Goal: Task Accomplishment & Management: Complete application form

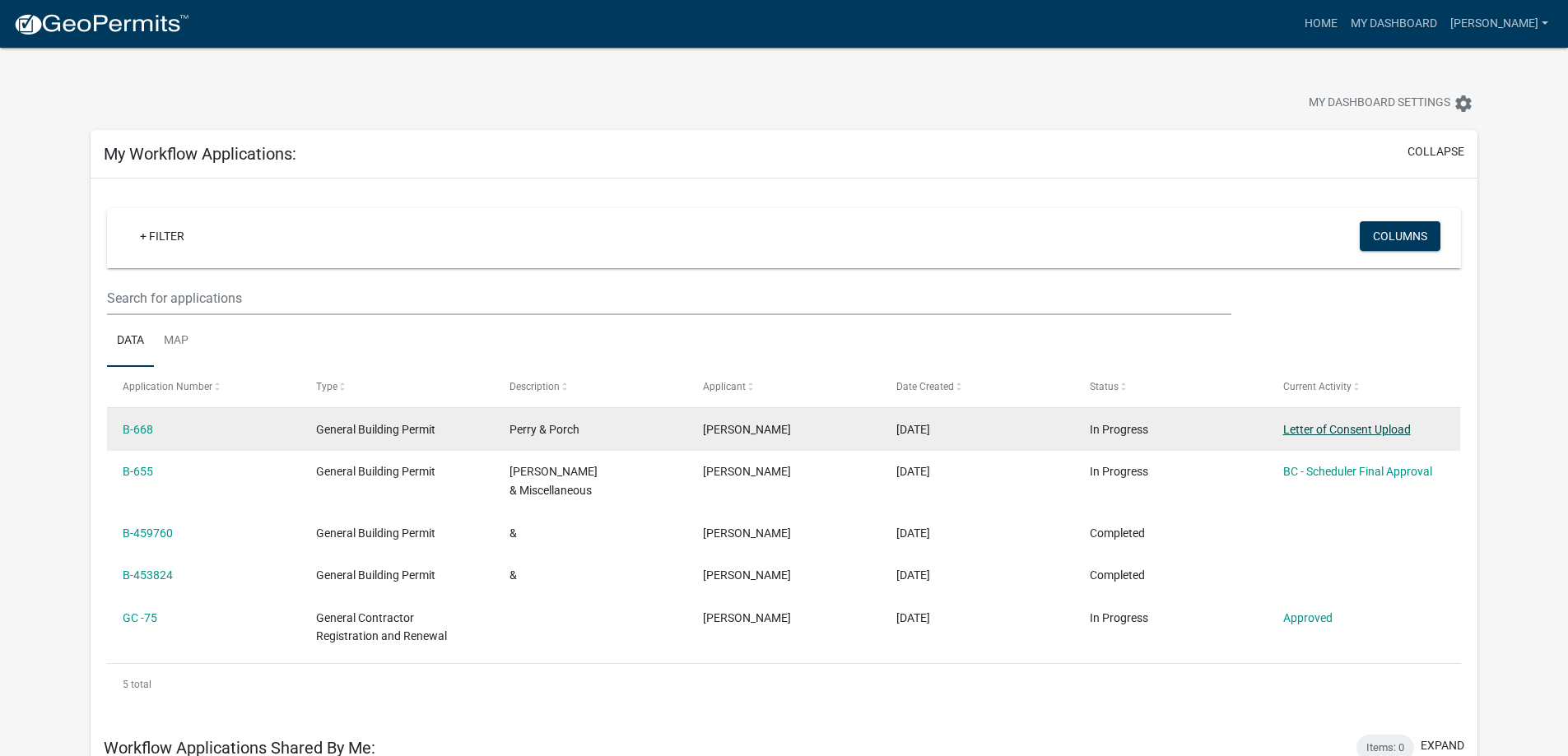
click at [1370, 423] on link "Letter of Consent Upload" at bounding box center [1347, 430] width 127 height 13
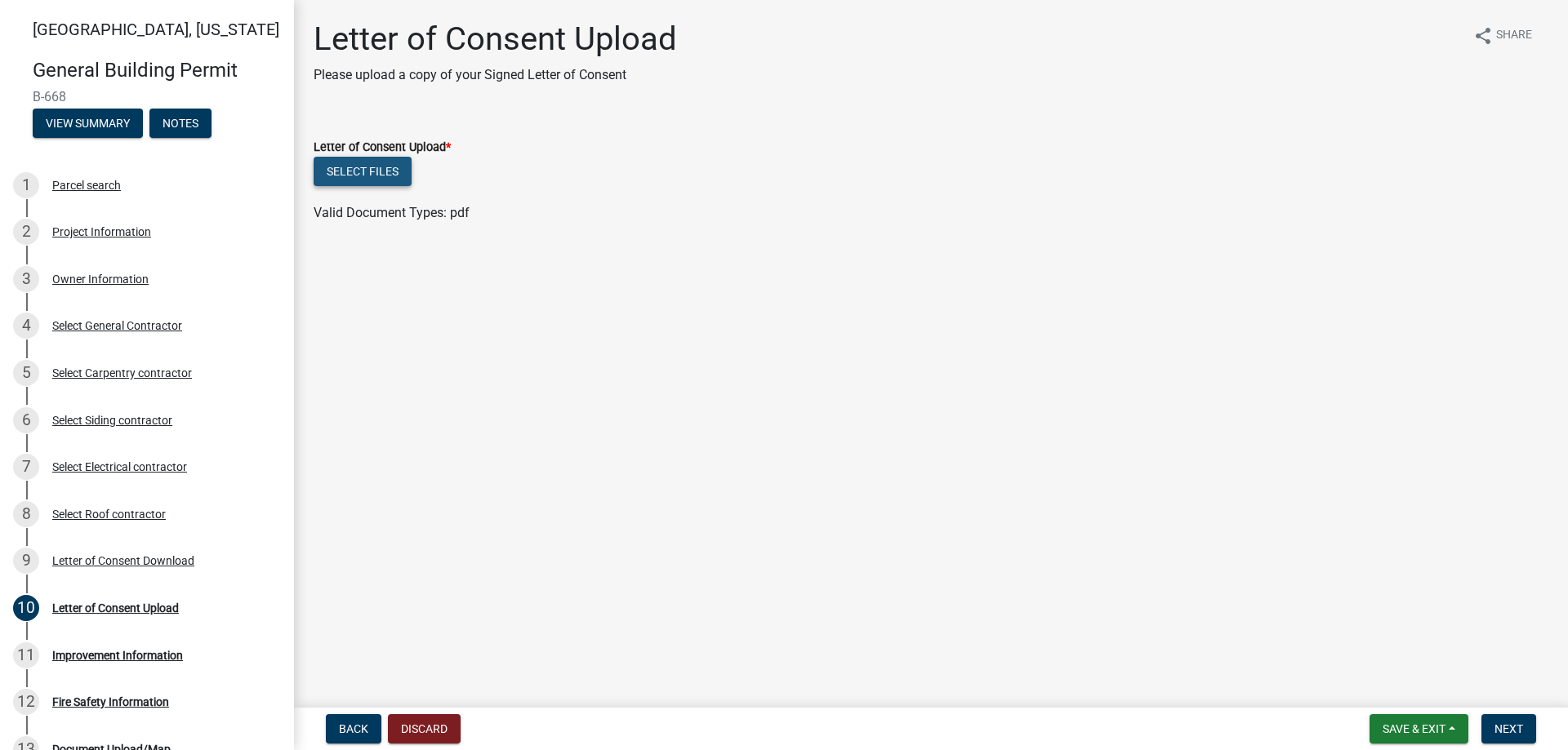
click at [363, 176] on button "Select files" at bounding box center [362, 171] width 98 height 30
click at [400, 173] on button "Select files" at bounding box center [362, 171] width 98 height 30
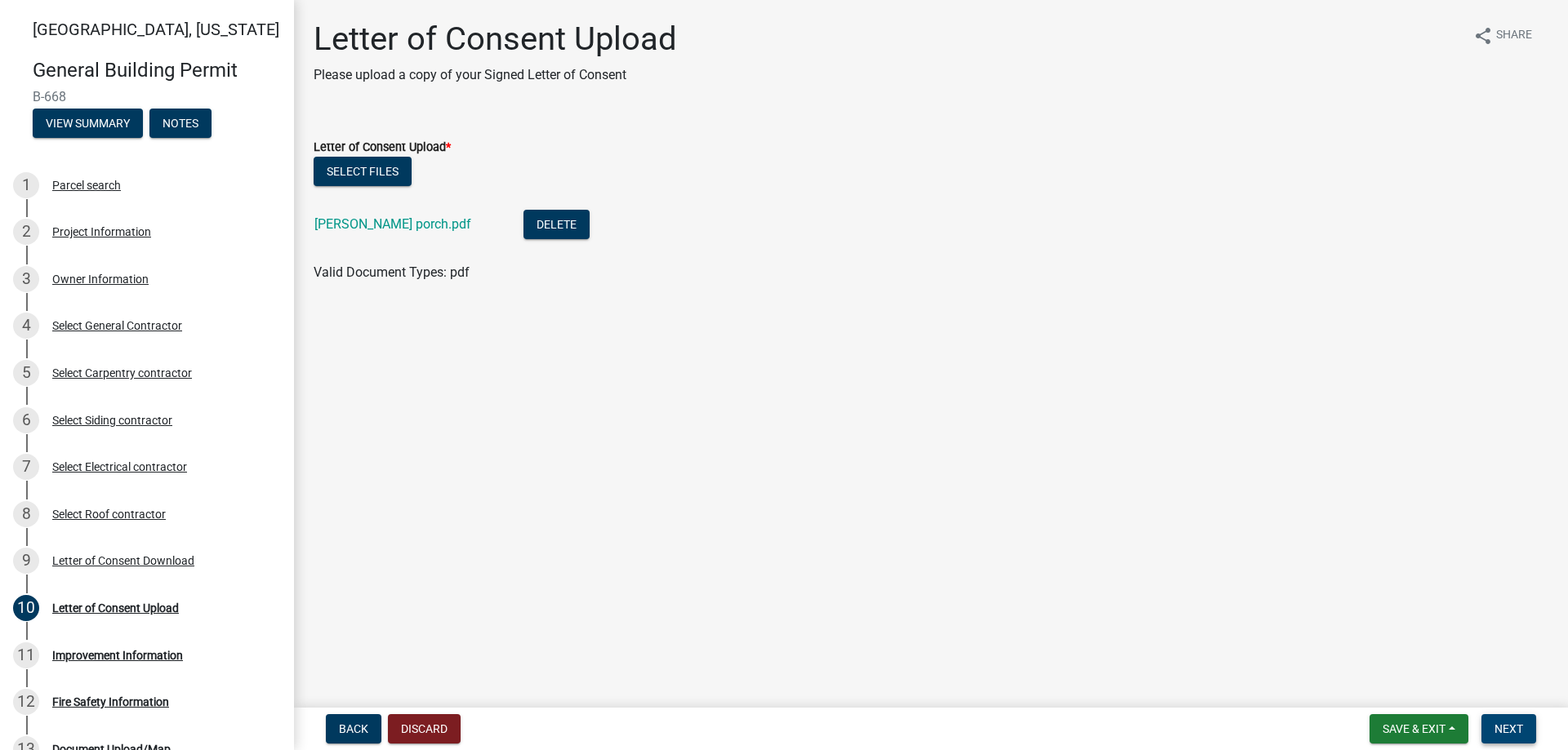
click at [1522, 731] on span "Next" at bounding box center [1509, 729] width 29 height 13
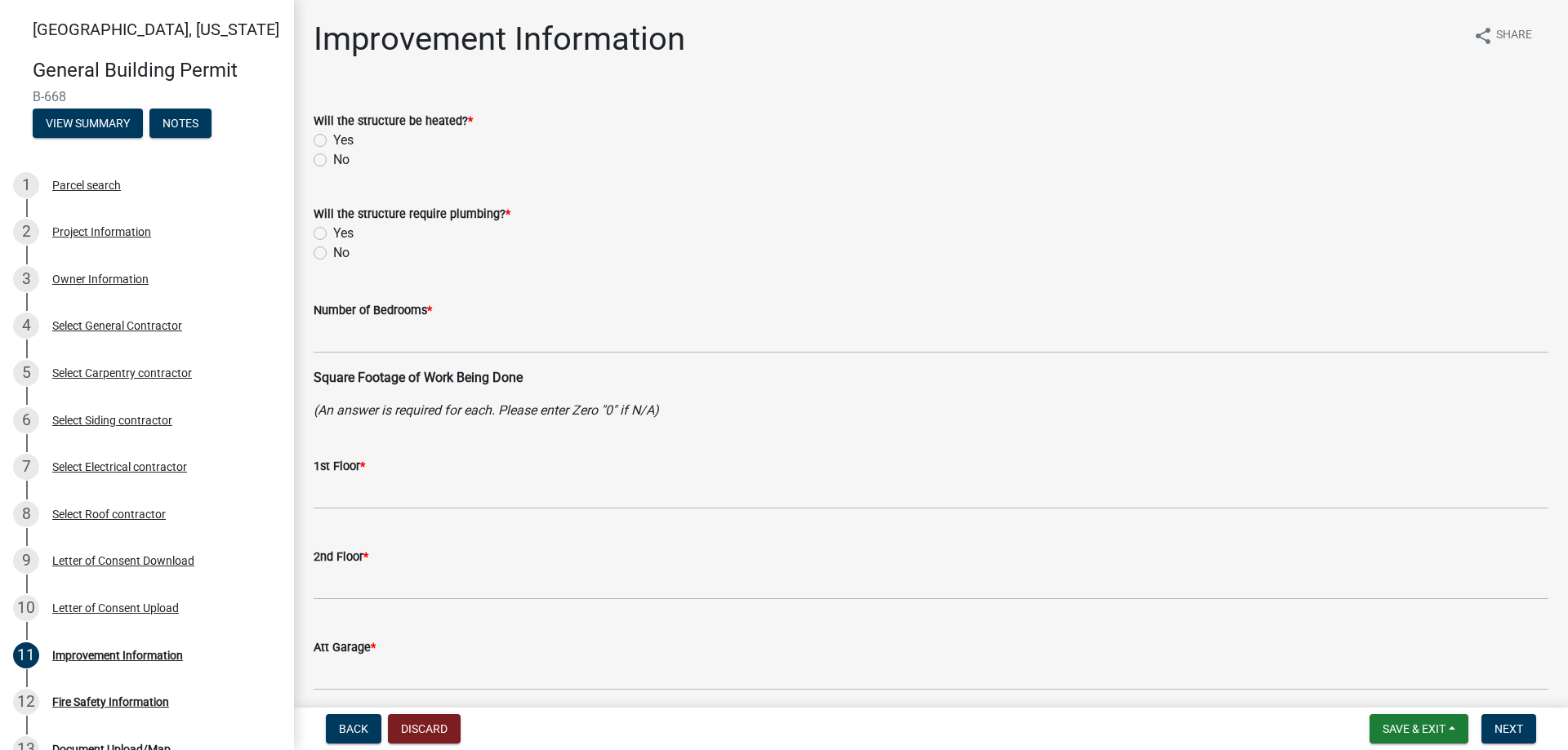
click at [333, 163] on label "No" at bounding box center [341, 160] width 16 height 20
click at [333, 161] on input "No" at bounding box center [338, 155] width 11 height 11
radio input "true"
click at [333, 253] on label "No" at bounding box center [341, 253] width 16 height 20
click at [333, 253] on input "No" at bounding box center [338, 248] width 11 height 11
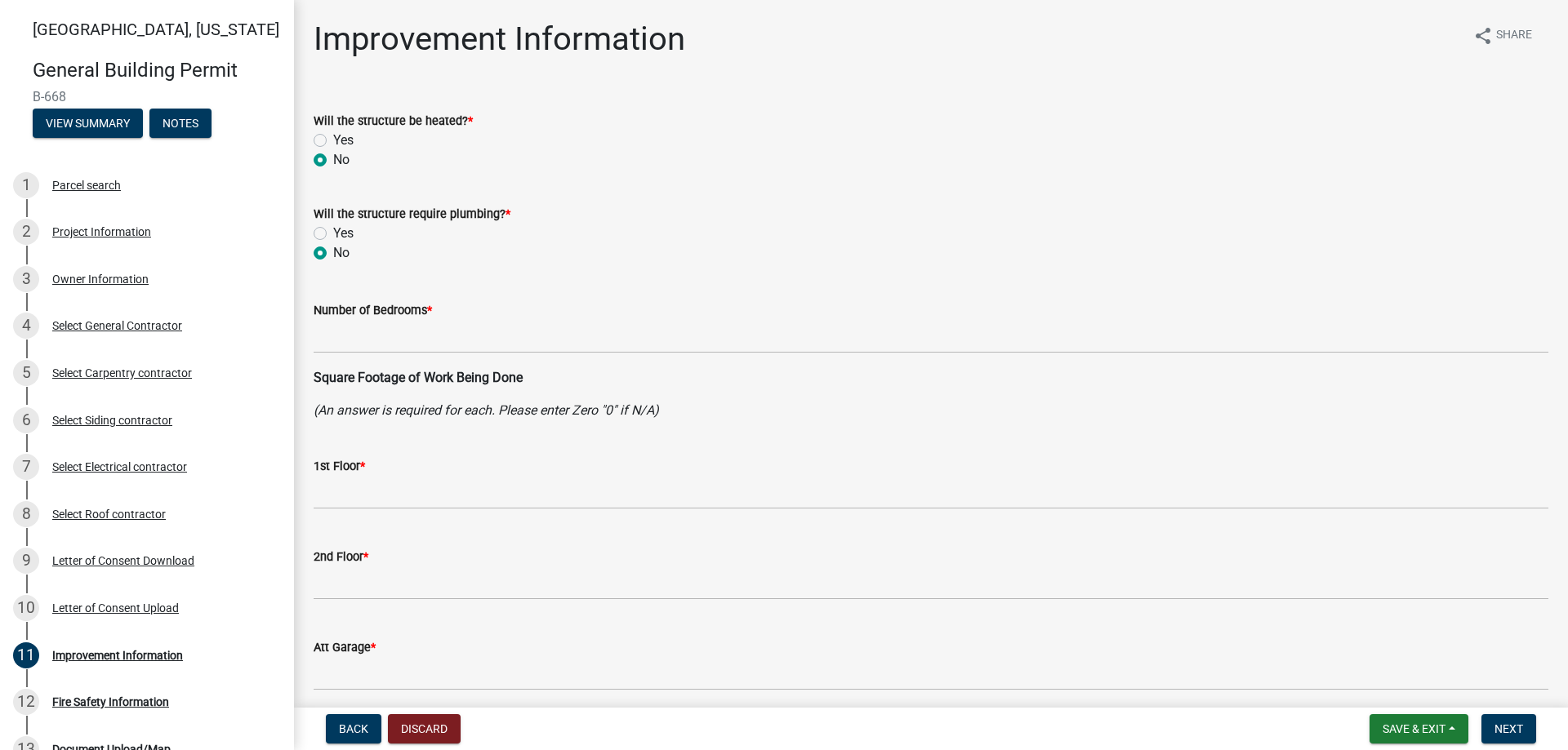
radio input "true"
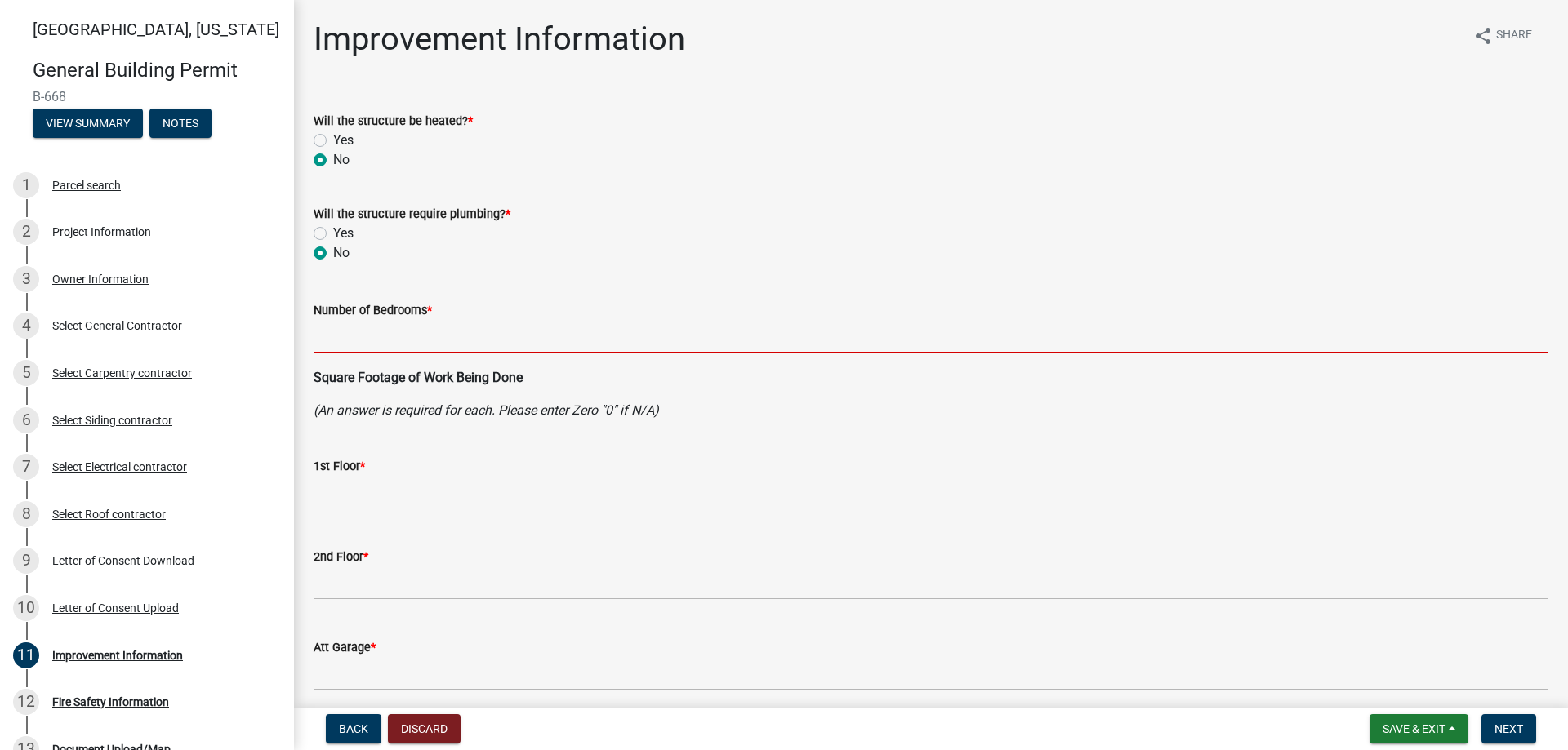
click at [336, 334] on input "text" at bounding box center [931, 336] width 1235 height 34
type input "0"
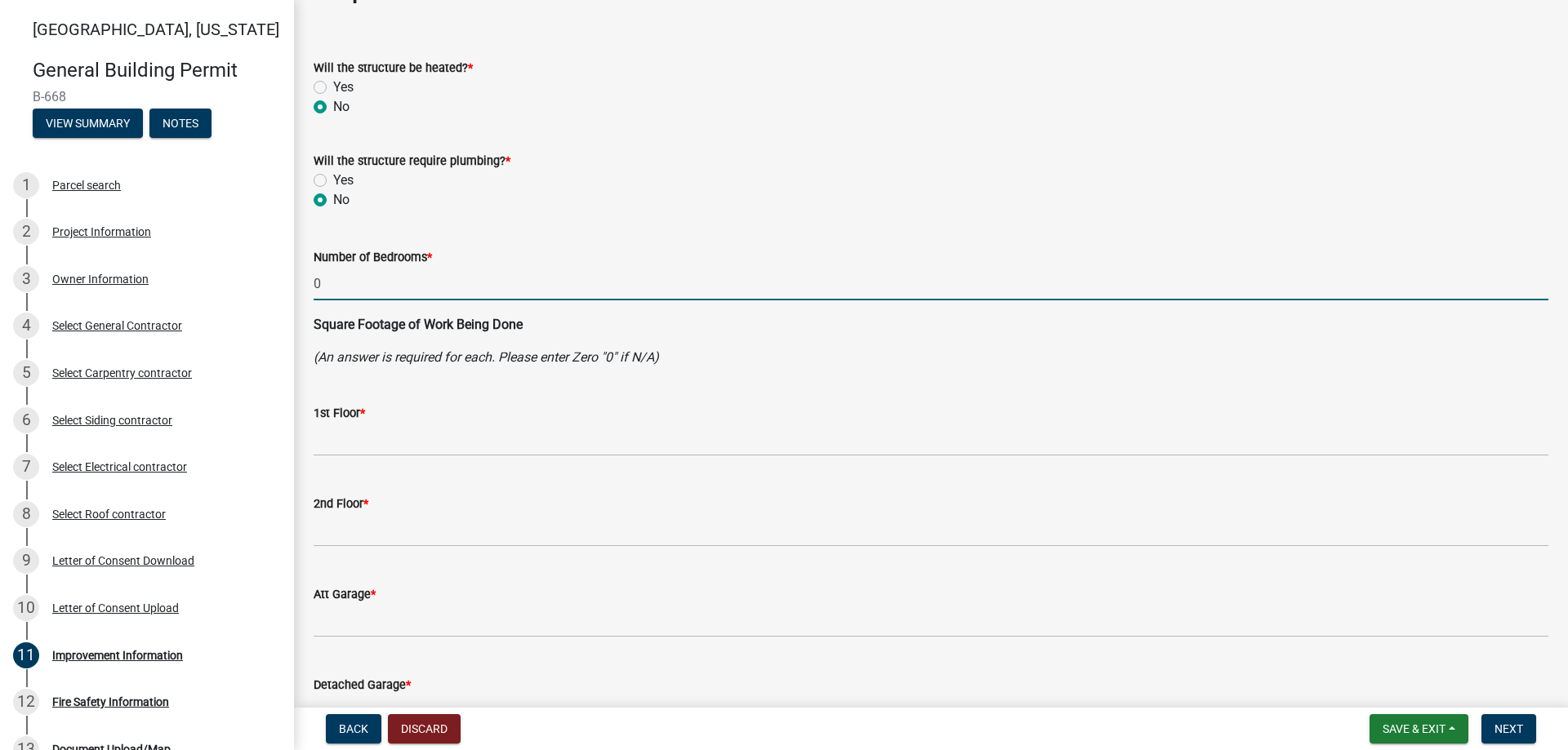
scroll to position [82, 0]
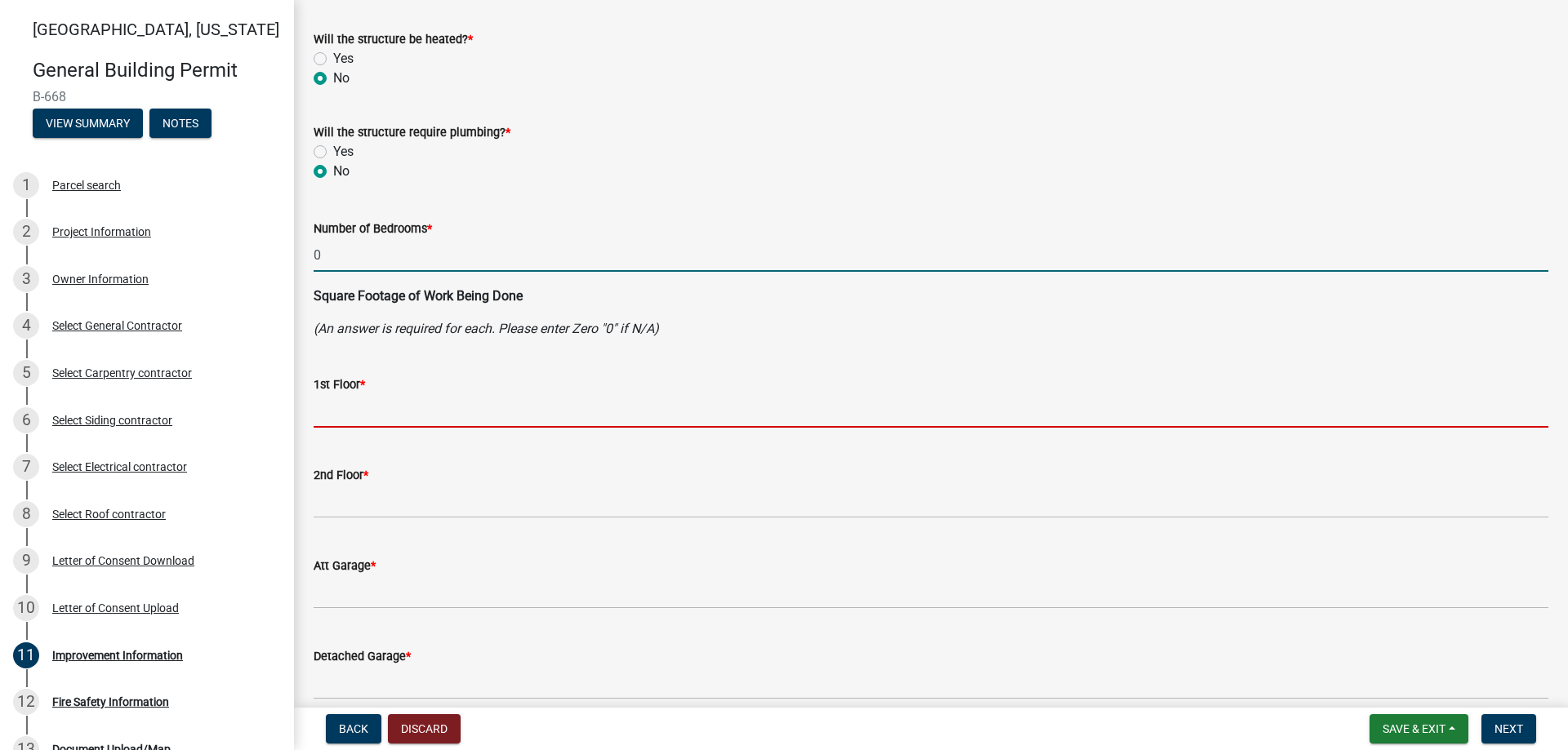
click at [343, 421] on input "text" at bounding box center [931, 411] width 1235 height 34
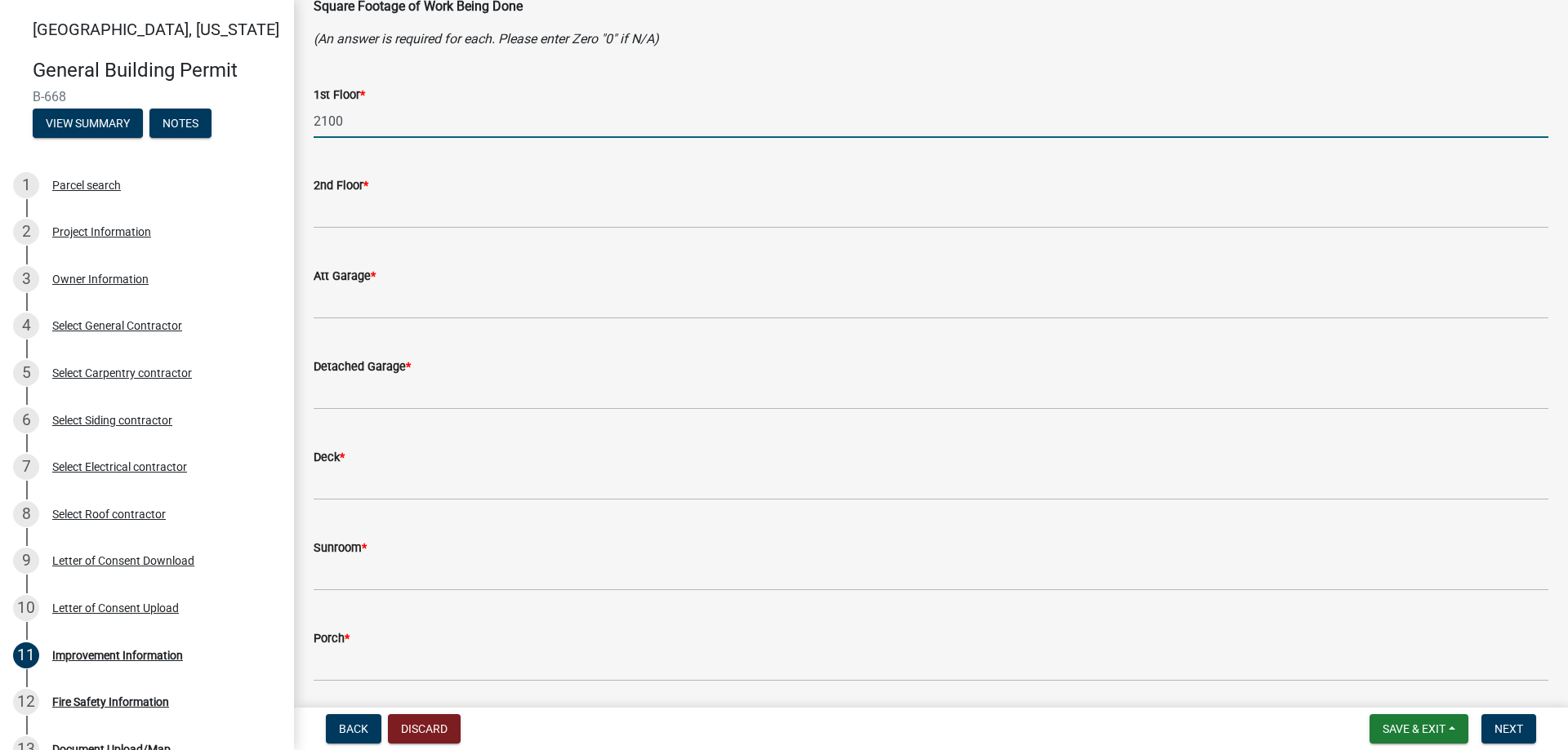
scroll to position [408, 0]
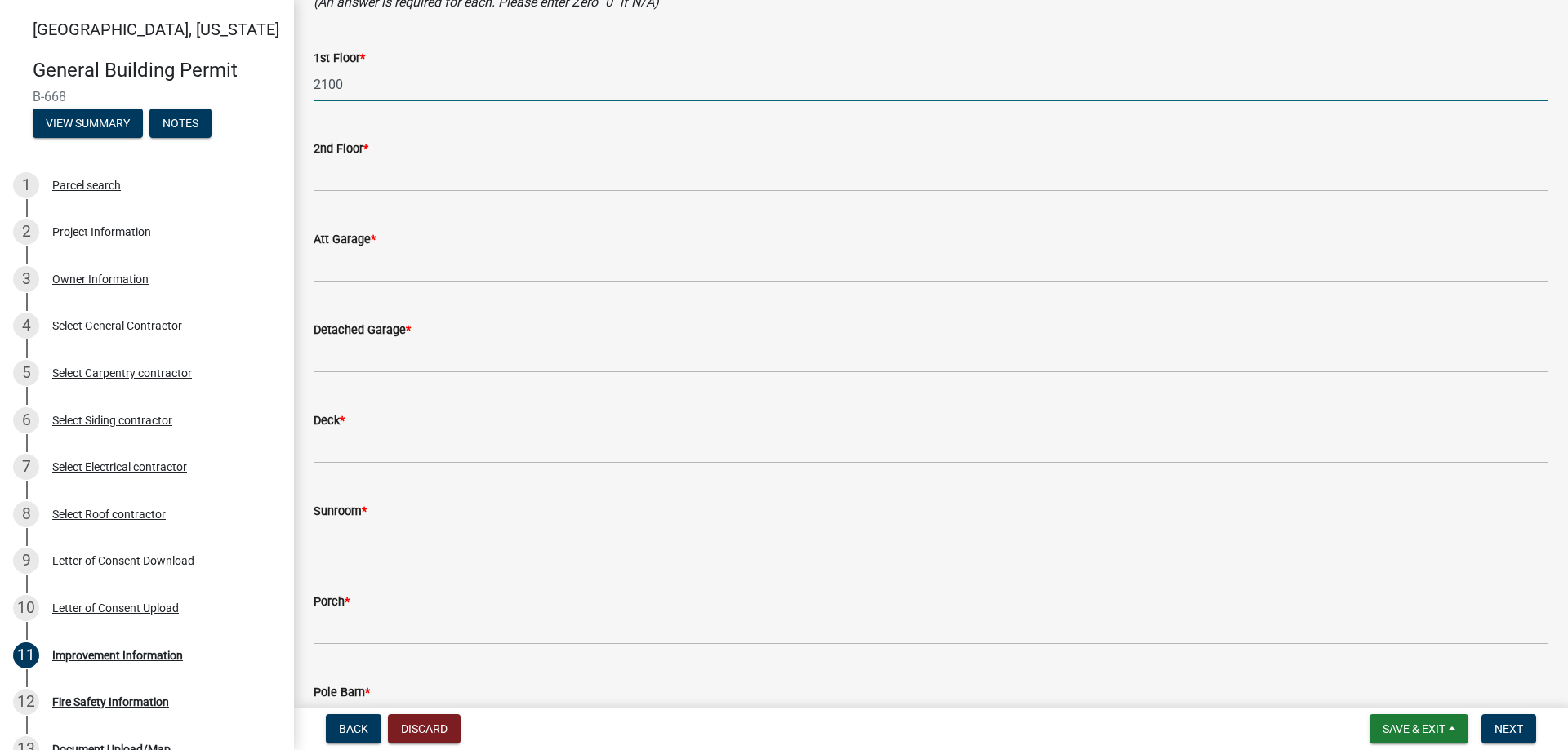
drag, startPoint x: 358, startPoint y: 94, endPoint x: 305, endPoint y: 91, distance: 53.1
click at [305, 91] on div "1st Floor * 2100" at bounding box center [931, 63] width 1260 height 76
type input "0"
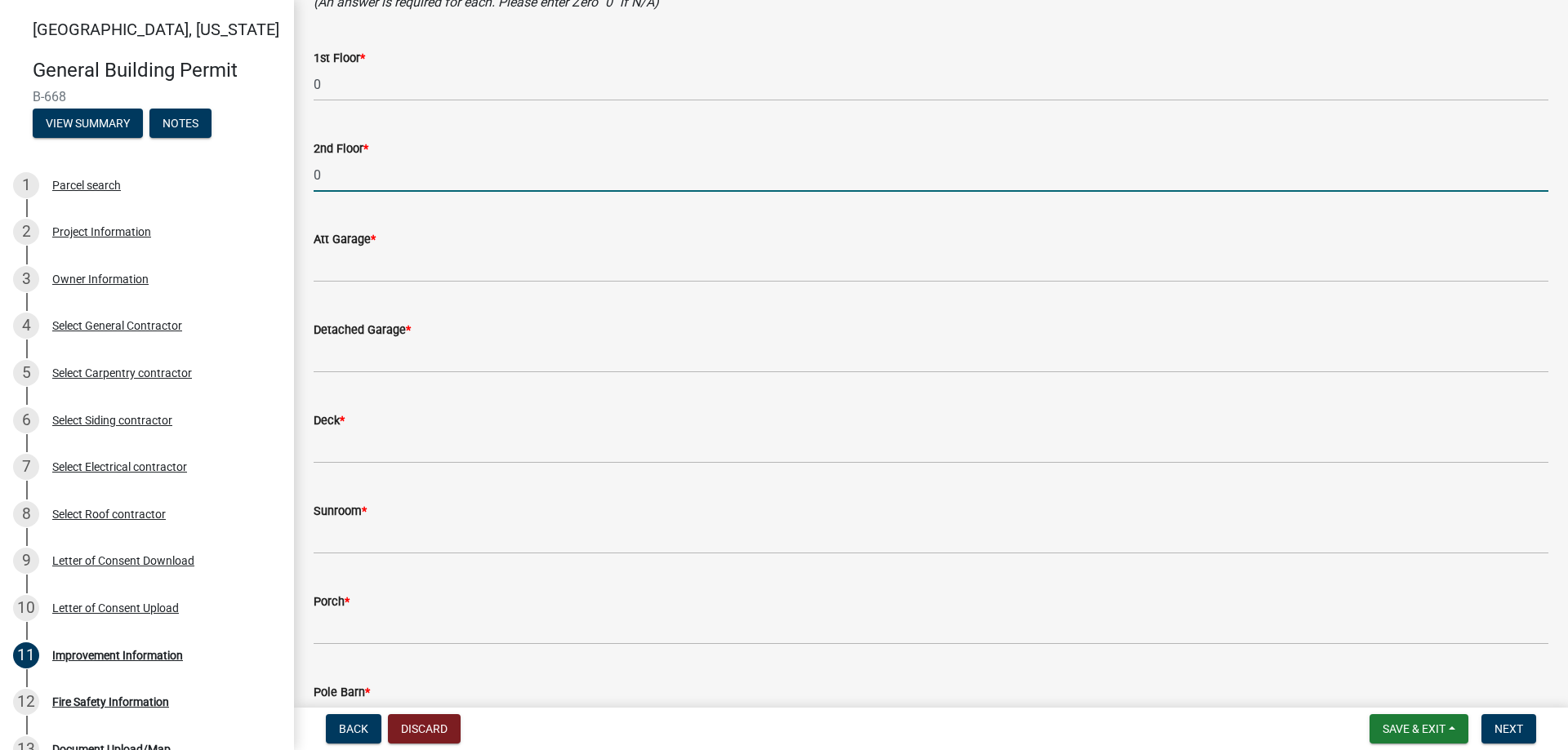
type input "0"
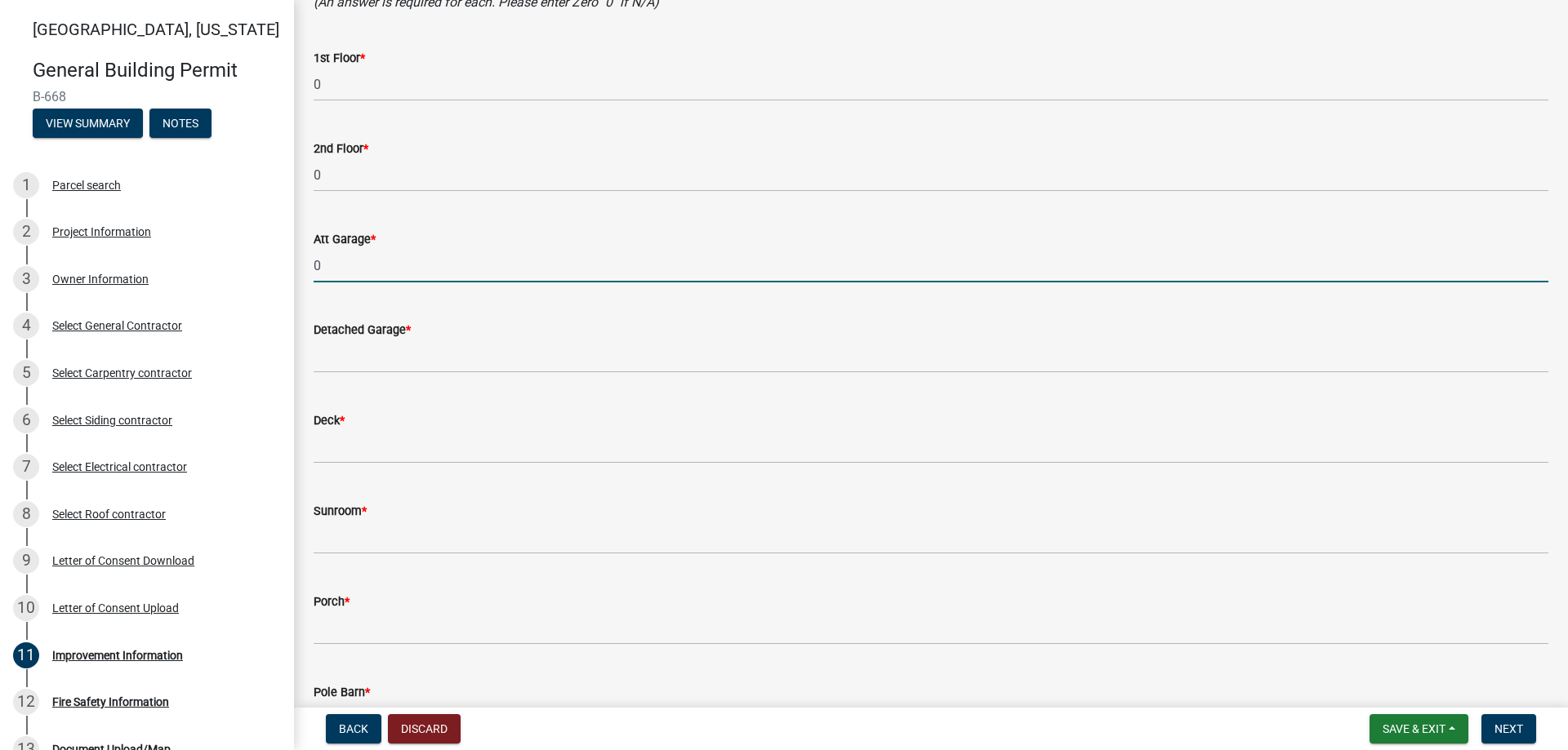
type input "0"
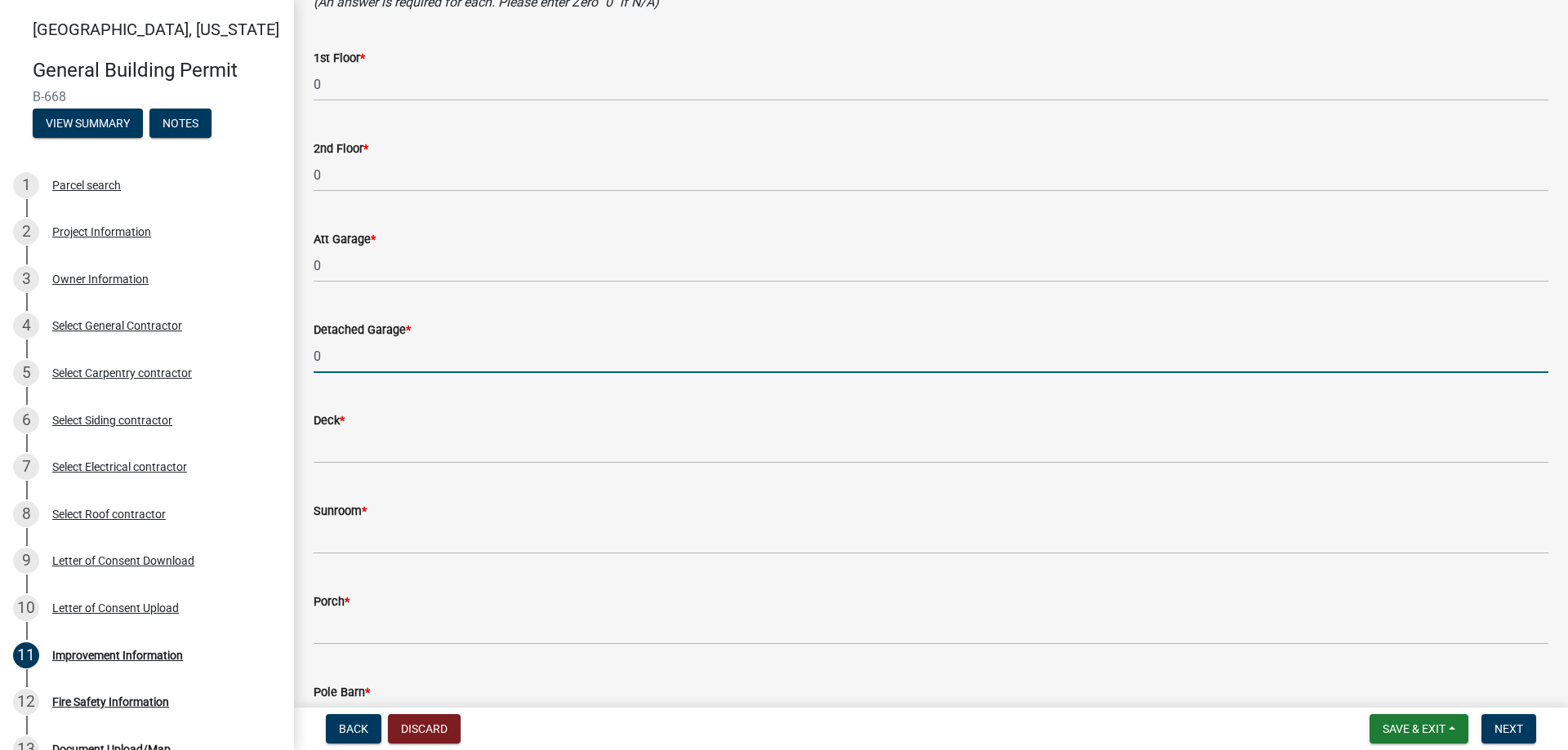
type input "0"
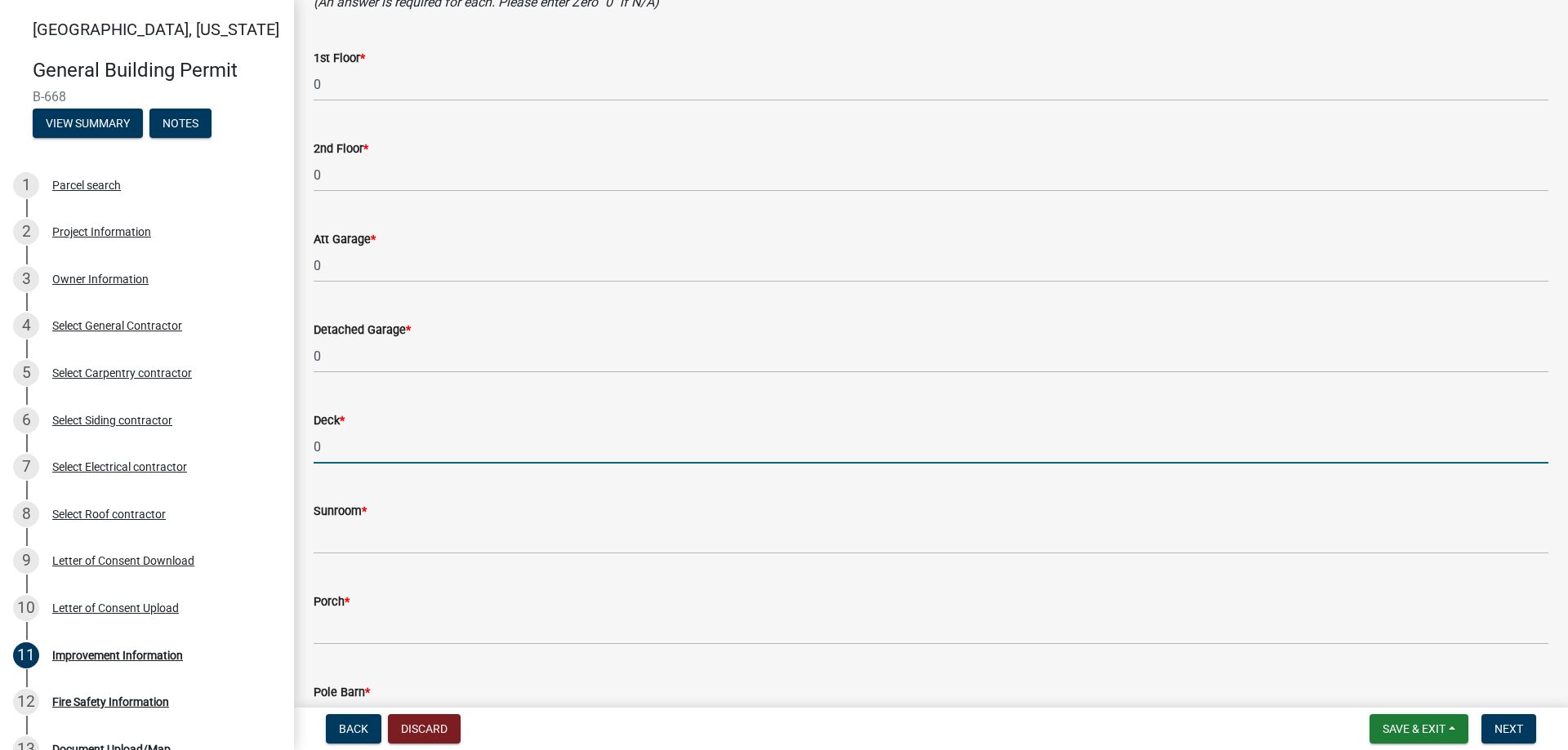
type input "0"
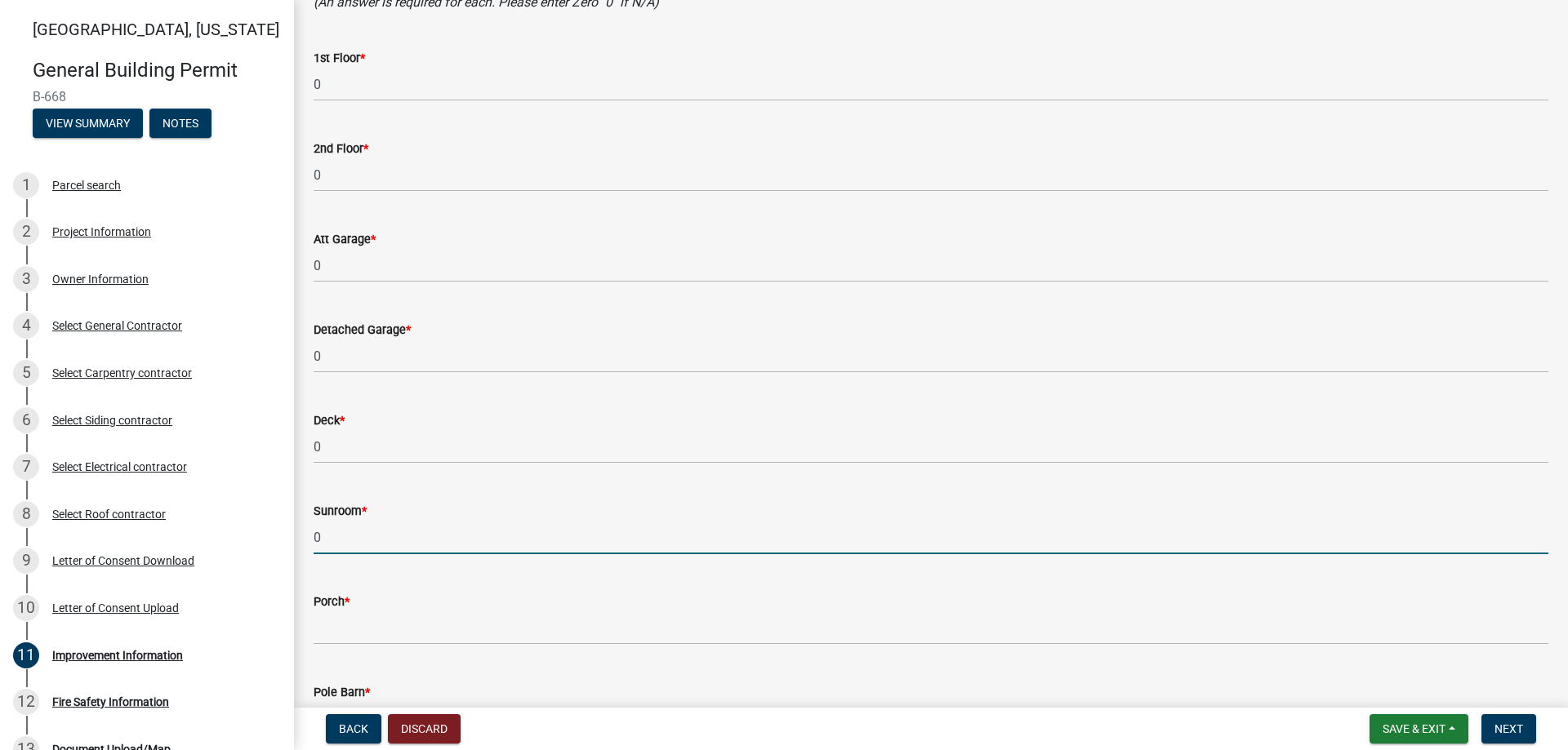
type input "0"
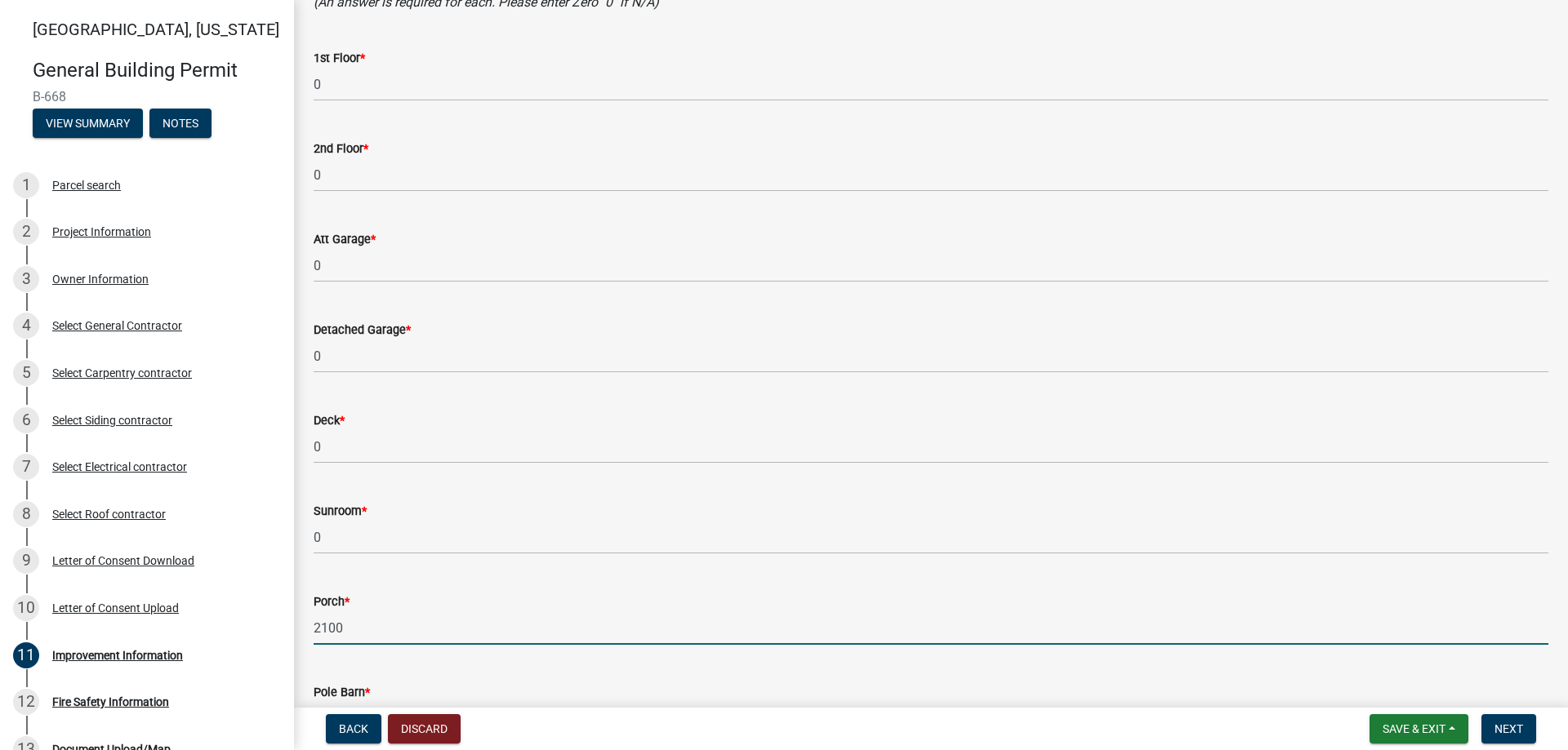
type input "2100"
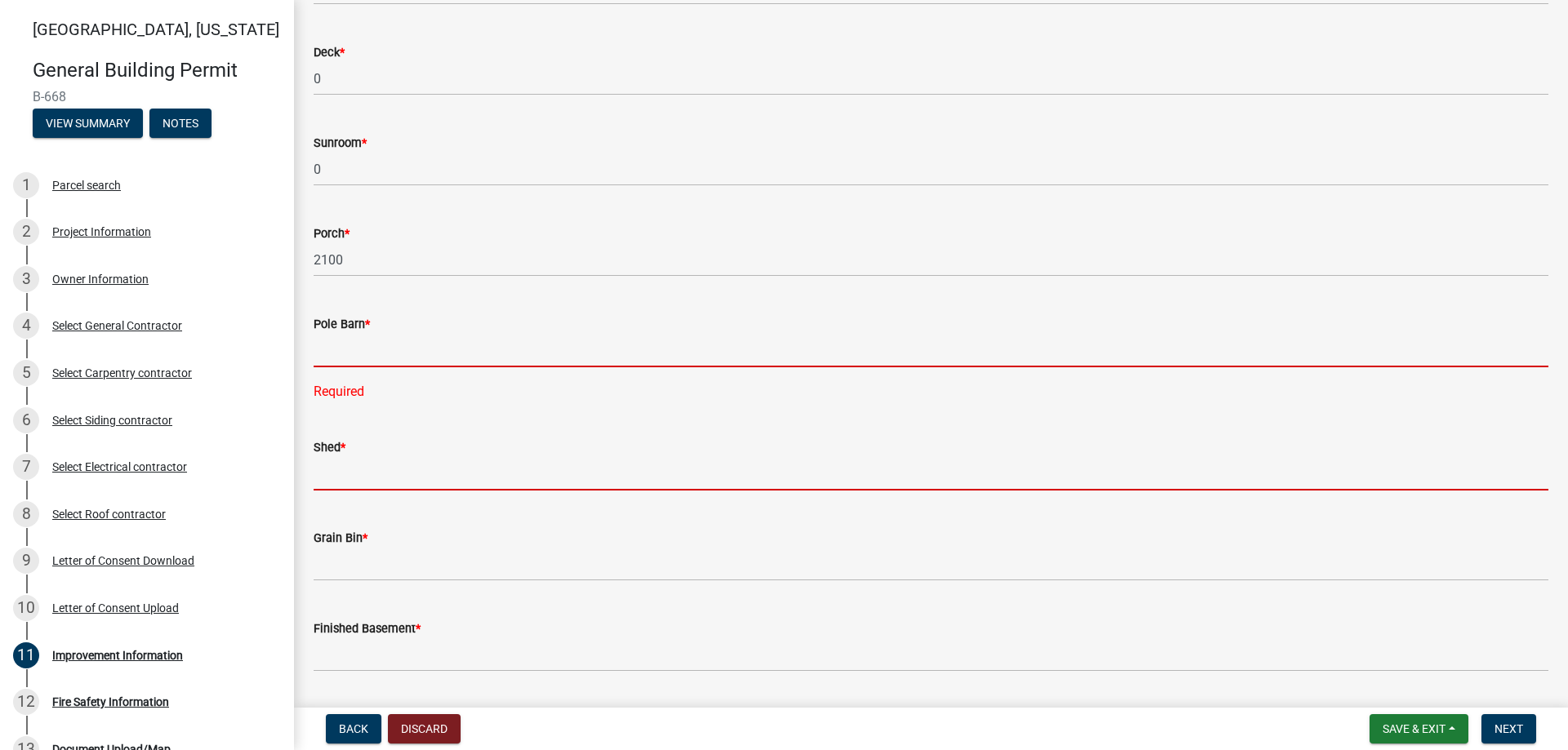
click at [438, 358] on input "text" at bounding box center [931, 350] width 1235 height 34
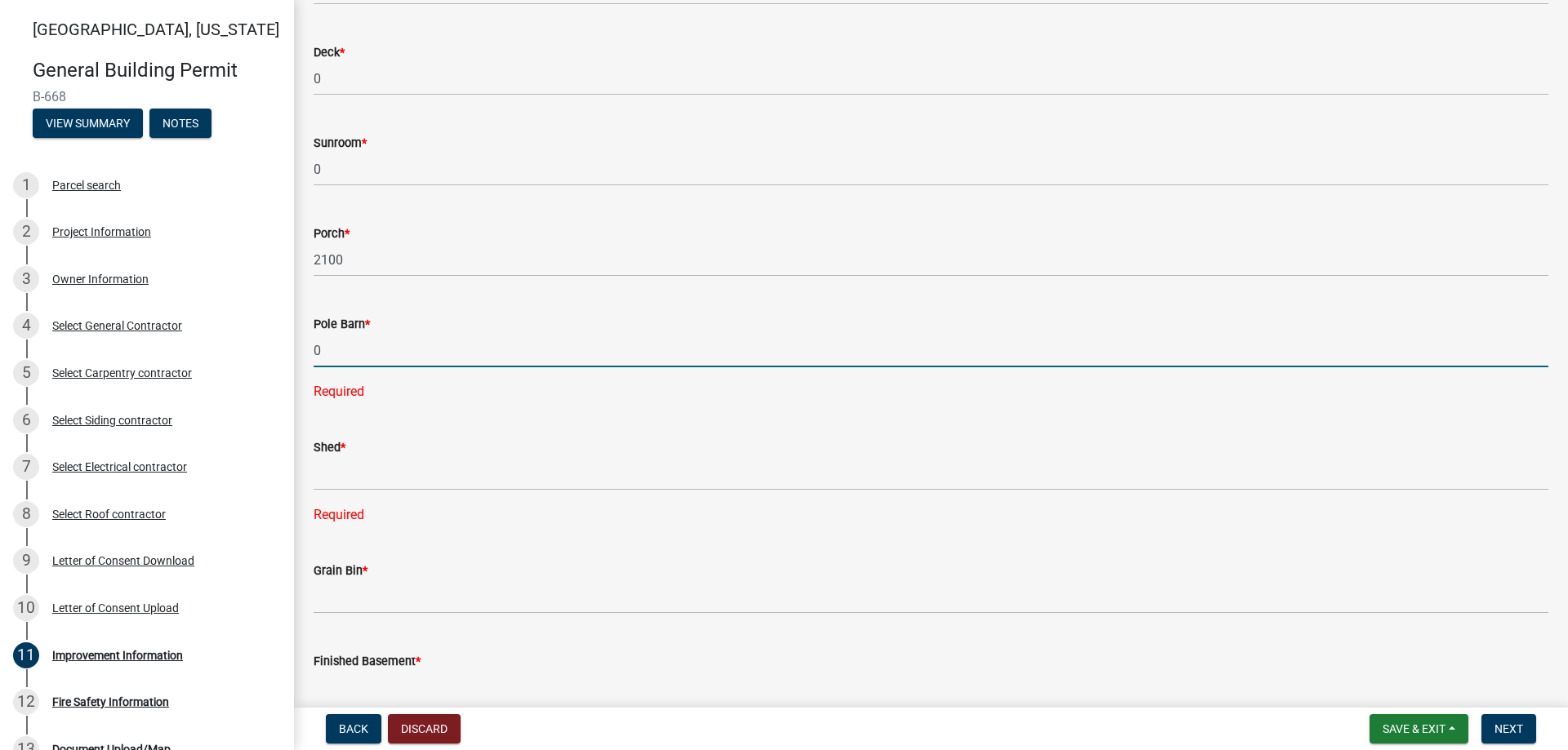
type input "0"
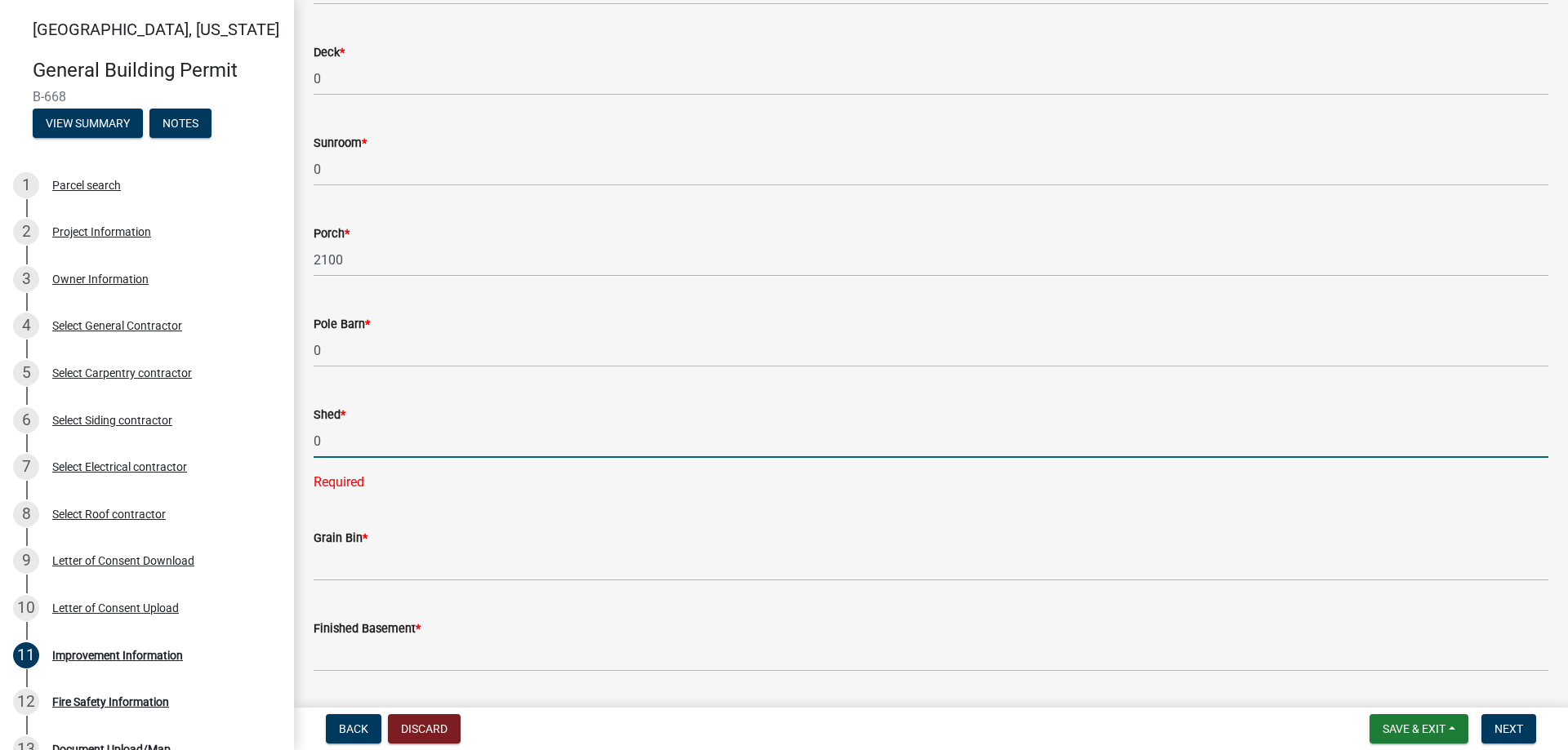
type input "0"
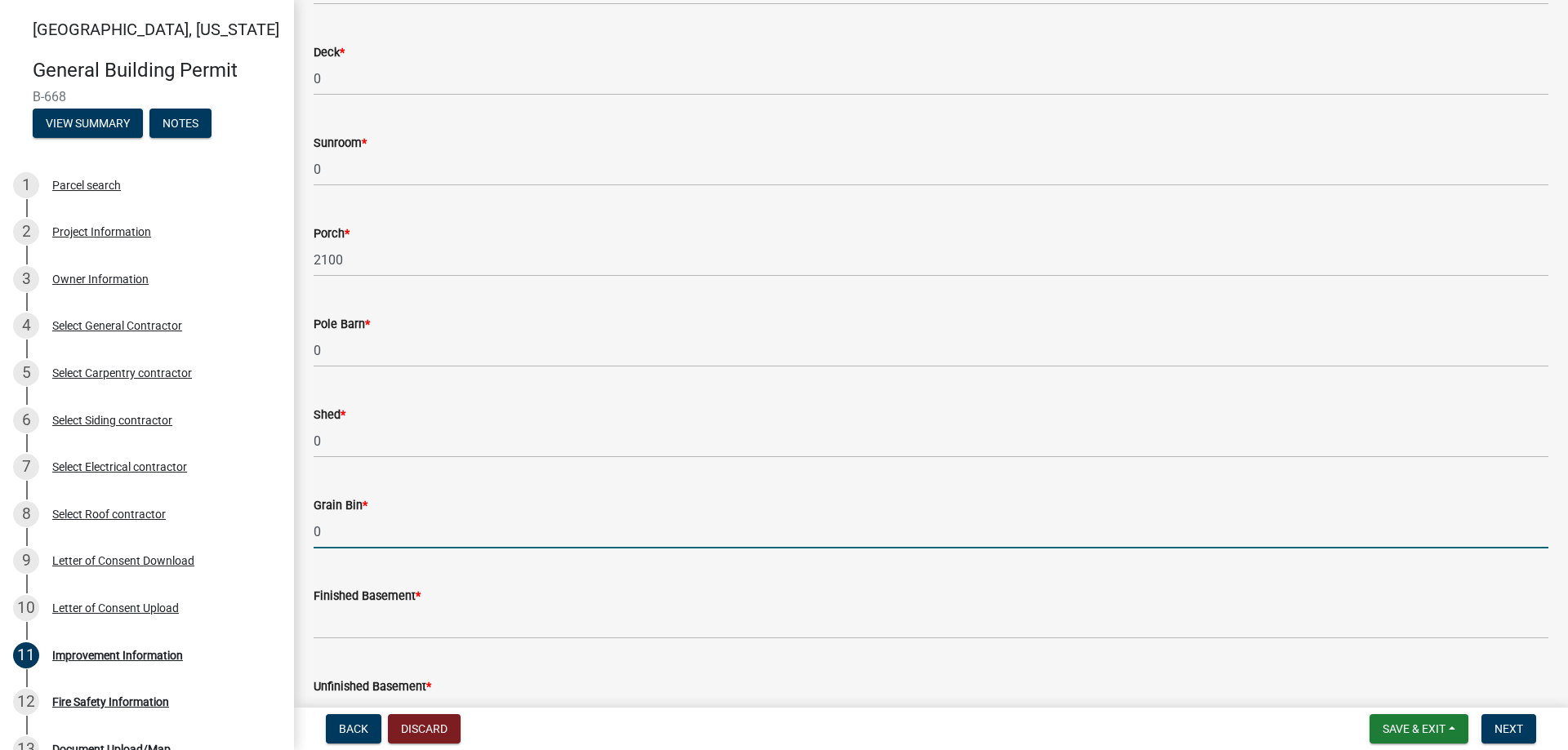
type input "0"
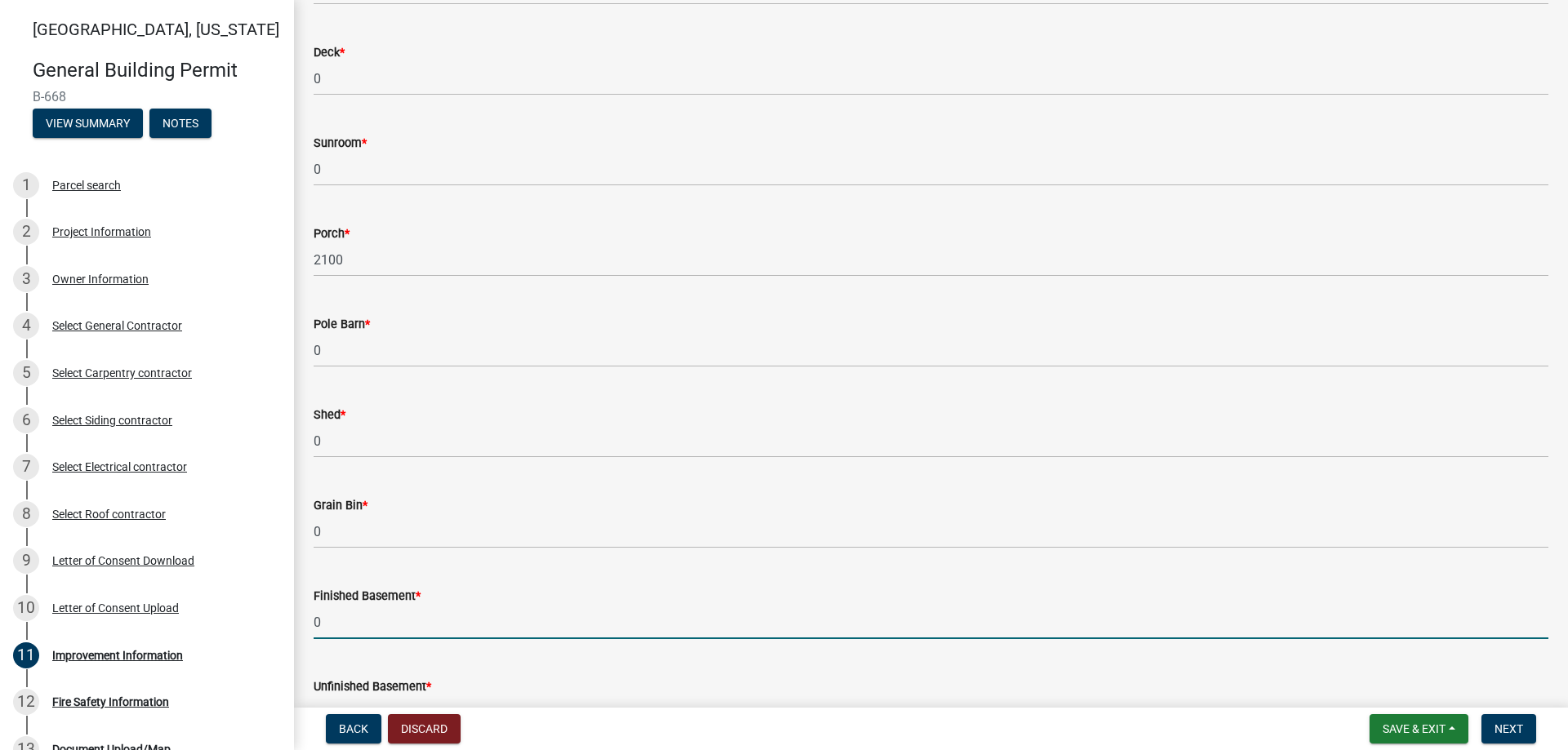
type input "0"
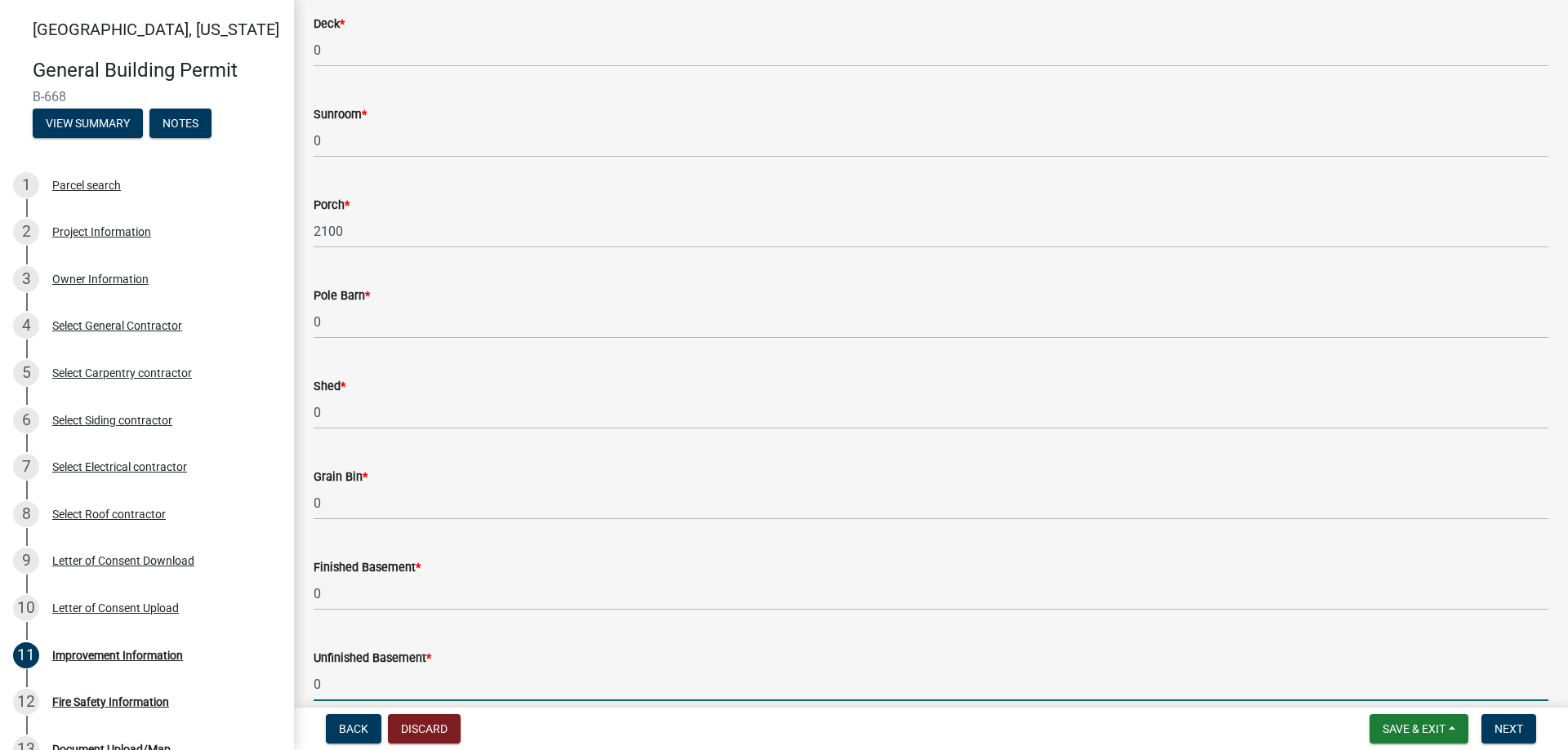
type input "0"
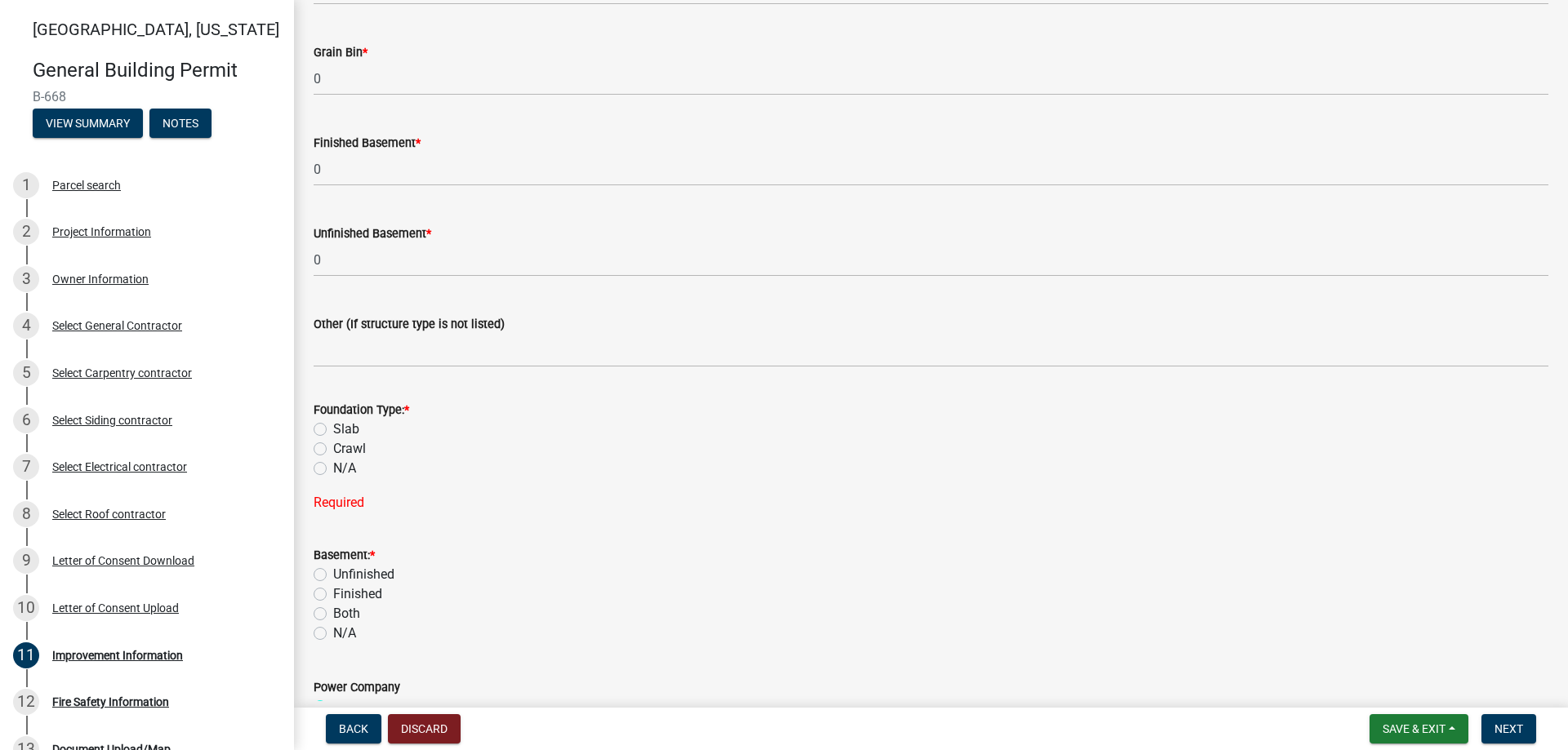
scroll to position [1614, 0]
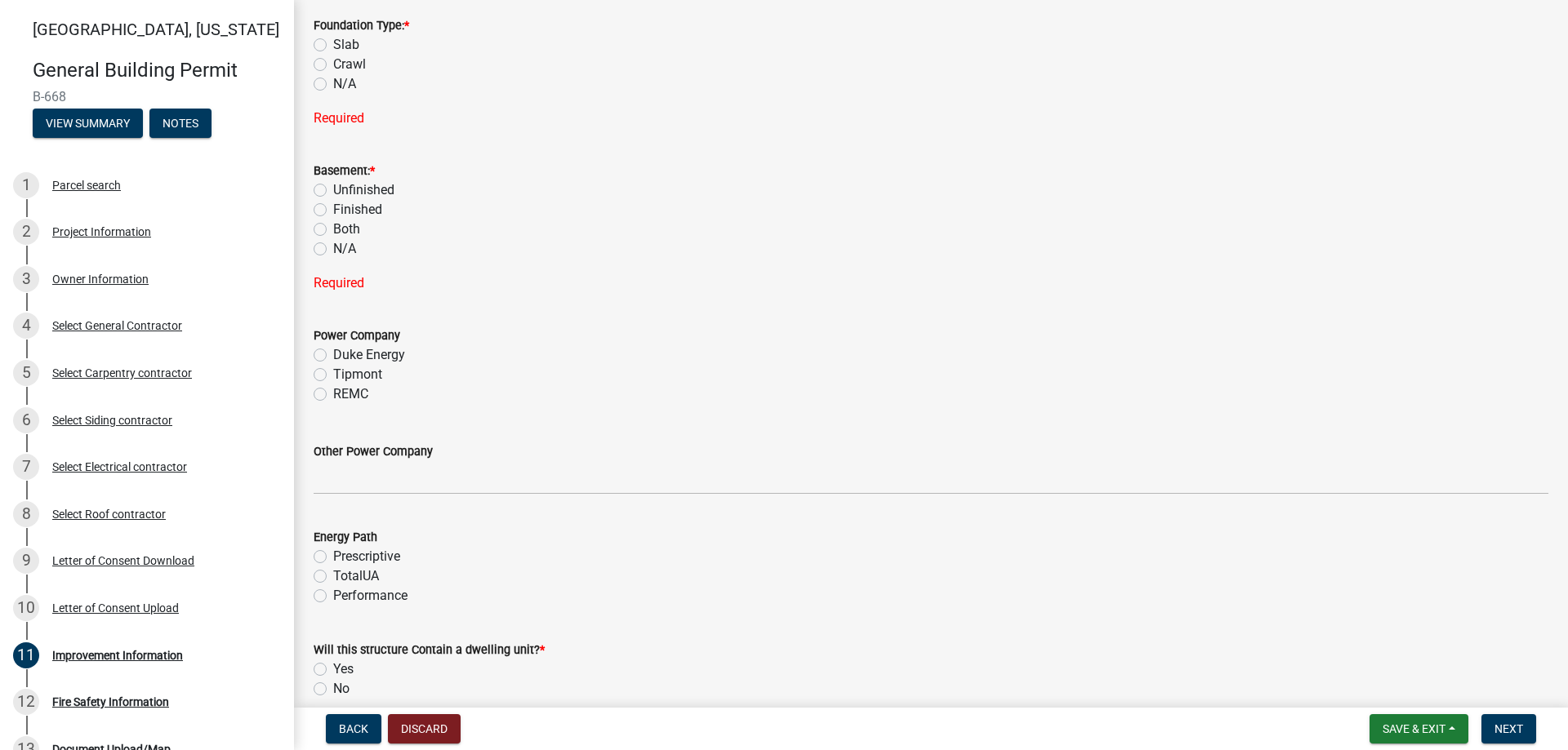
click at [333, 87] on label "N/A" at bounding box center [344, 84] width 23 height 20
click at [333, 85] on input "N/A" at bounding box center [338, 80] width 11 height 11
radio input "true"
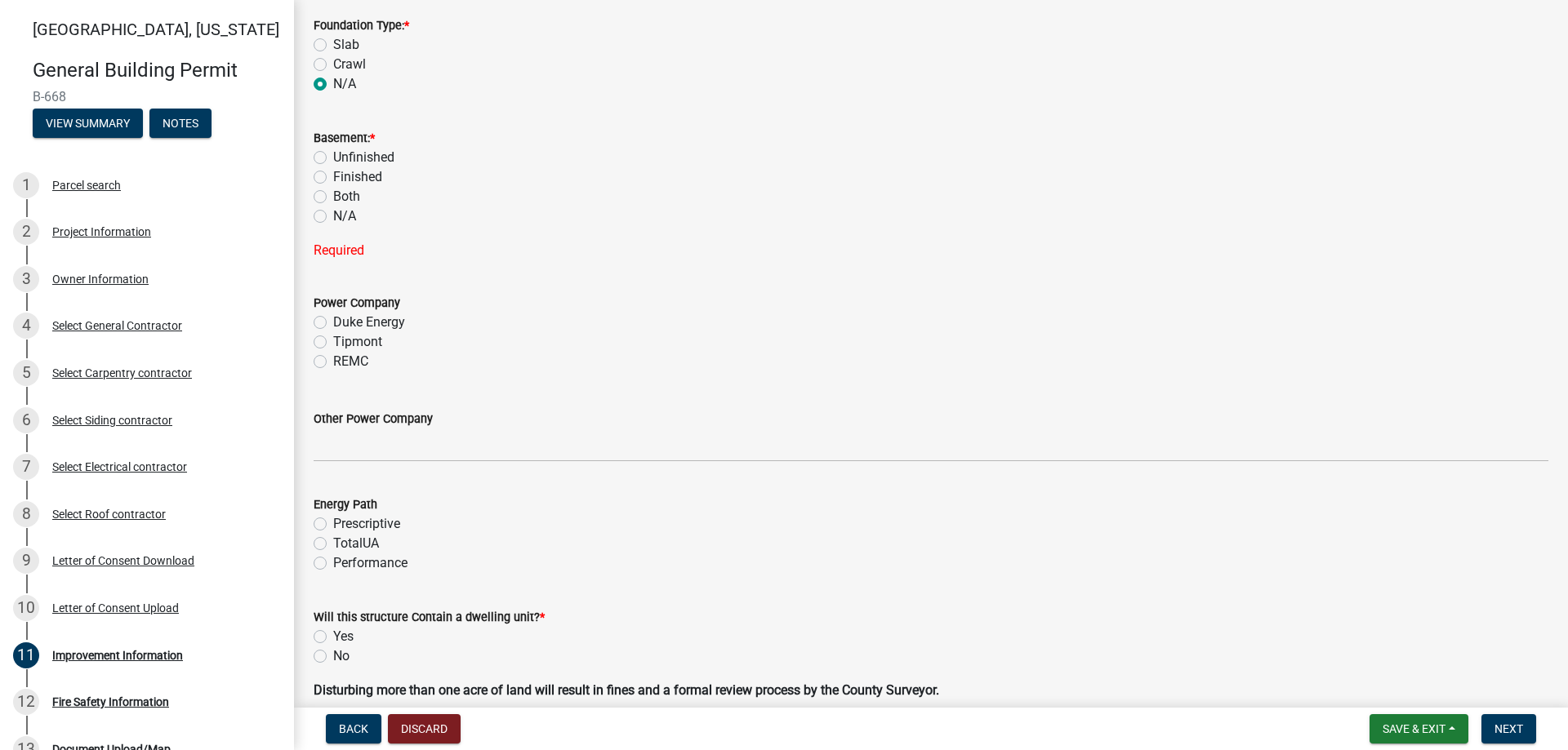
click at [333, 218] on label "N/A" at bounding box center [344, 216] width 23 height 20
click at [333, 217] on input "N/A" at bounding box center [338, 211] width 11 height 11
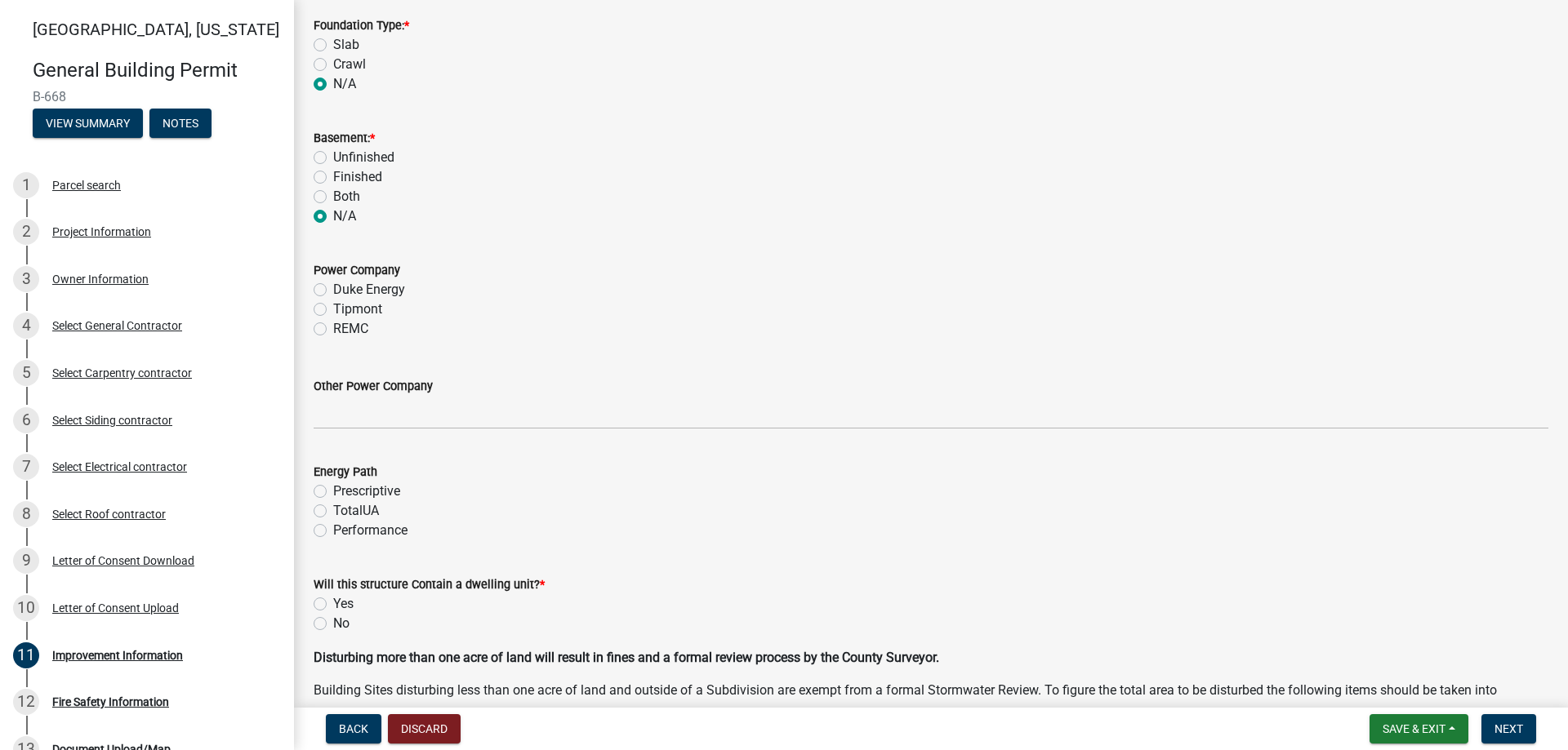
radio input "true"
click at [333, 311] on label "Tipmont" at bounding box center [358, 310] width 49 height 20
click at [333, 310] on input "Tipmont" at bounding box center [338, 305] width 11 height 11
radio input "true"
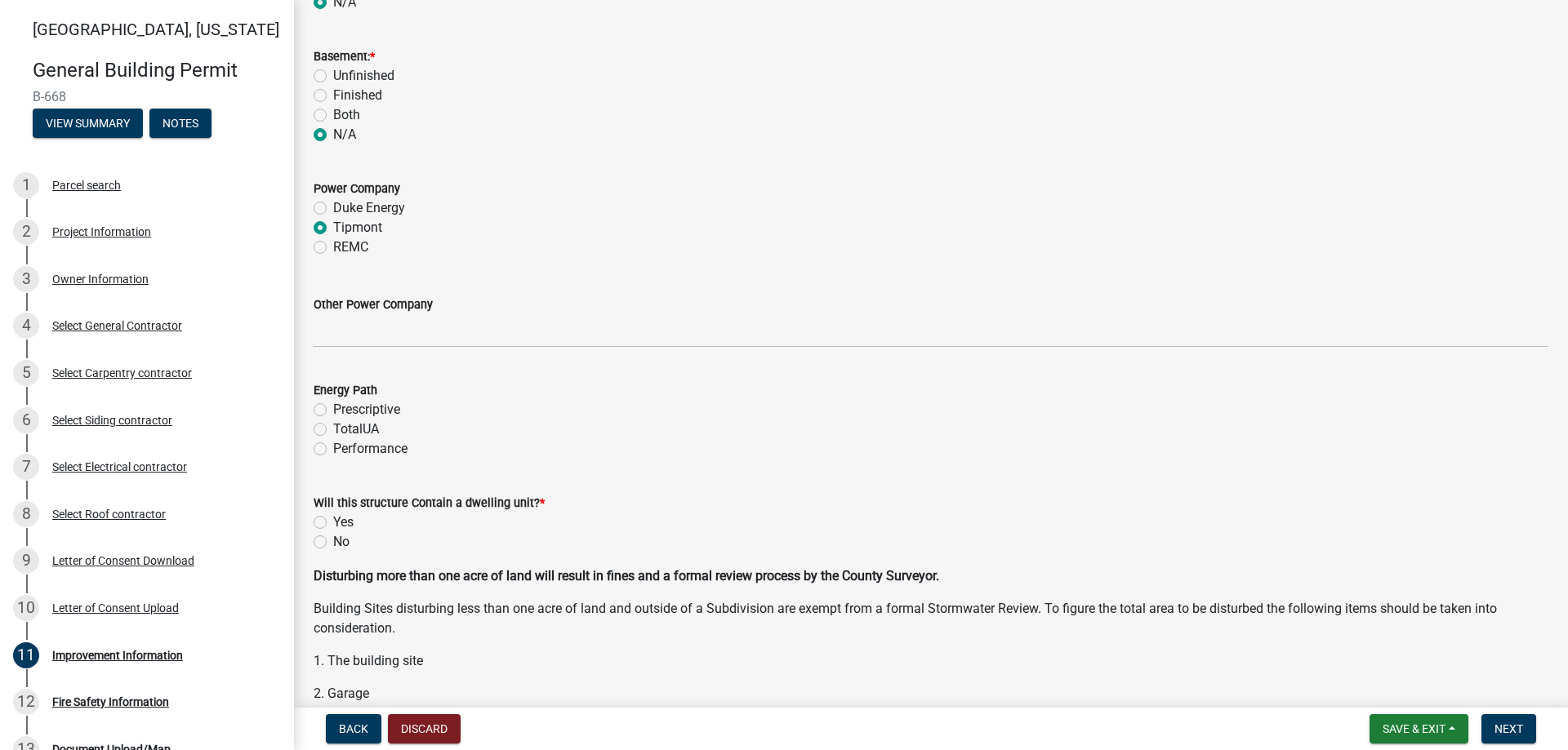
click at [327, 449] on div "Performance" at bounding box center [931, 449] width 1235 height 20
click at [333, 449] on label "Performance" at bounding box center [370, 449] width 75 height 20
click at [333, 449] on input "Performance" at bounding box center [338, 444] width 11 height 11
radio input "true"
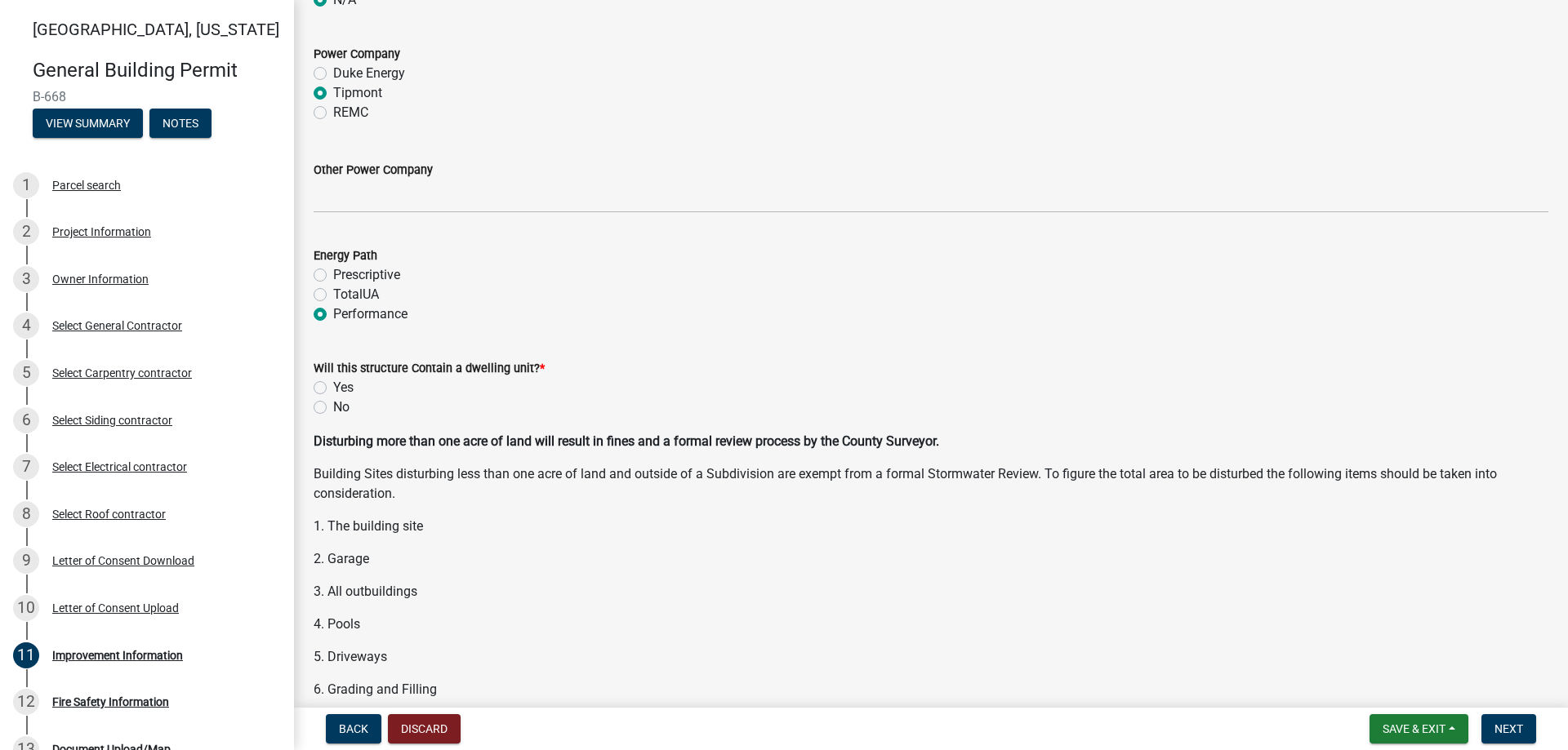
scroll to position [1859, 0]
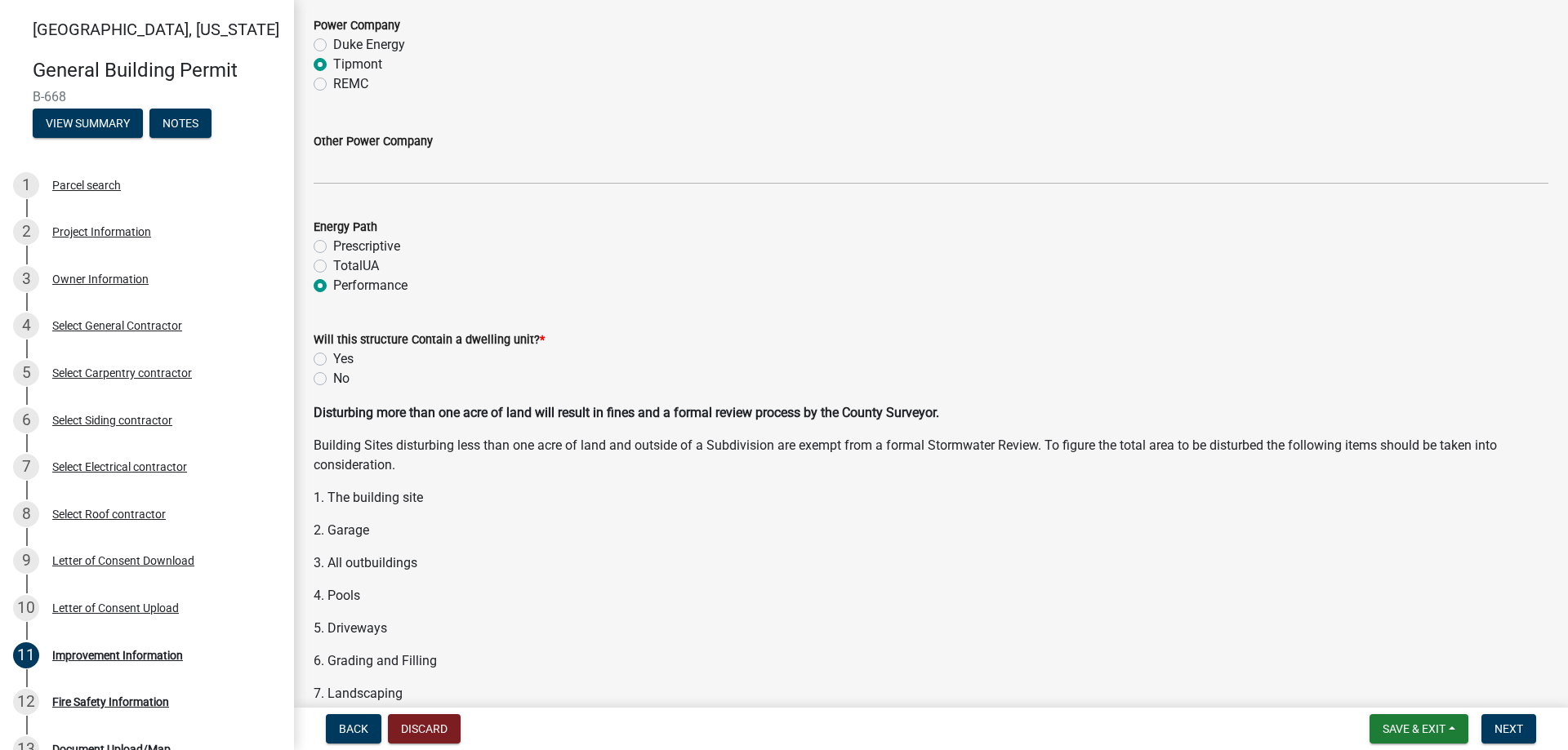
click at [333, 375] on label "No" at bounding box center [341, 379] width 16 height 20
click at [333, 375] on input "No" at bounding box center [338, 374] width 11 height 11
radio input "true"
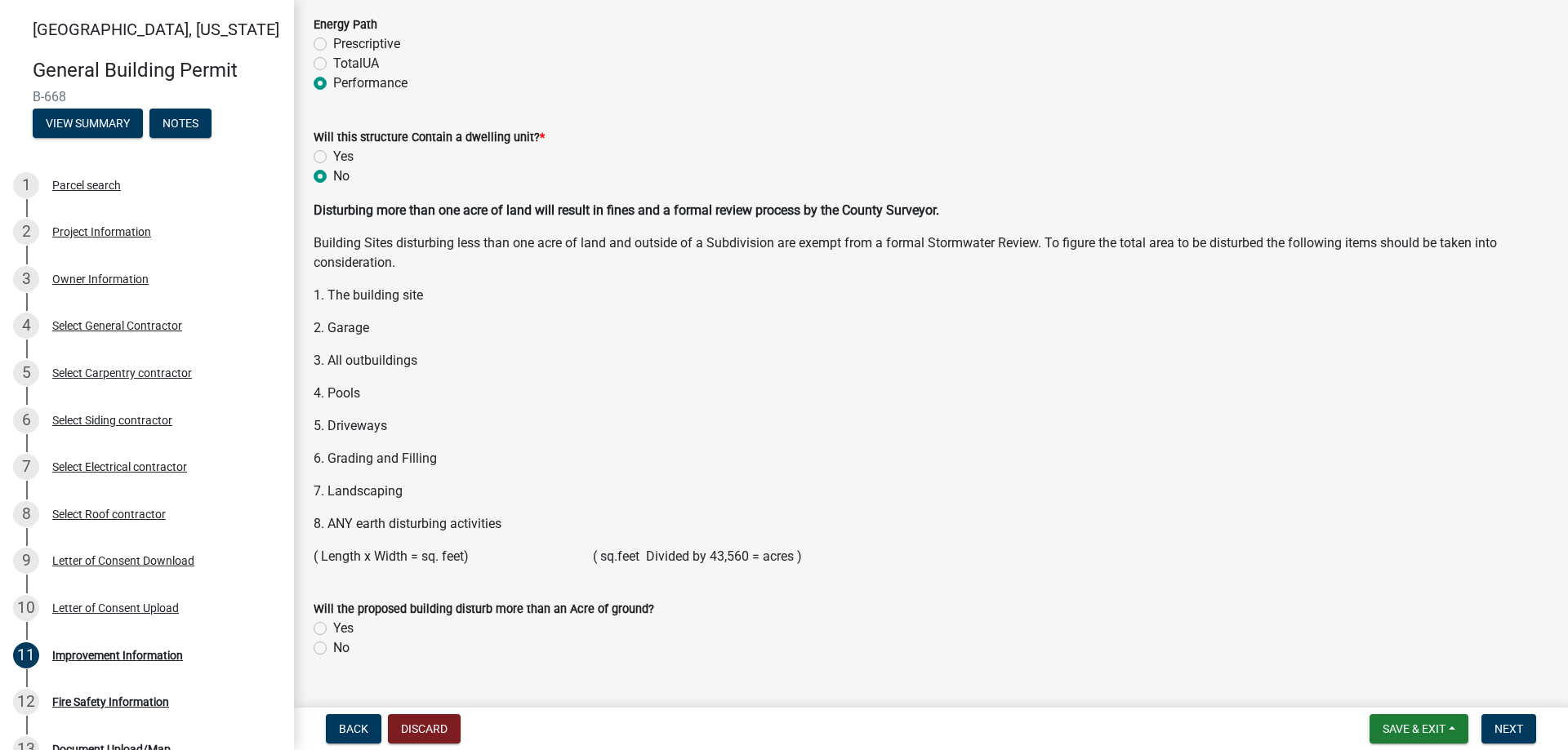
scroll to position [2097, 0]
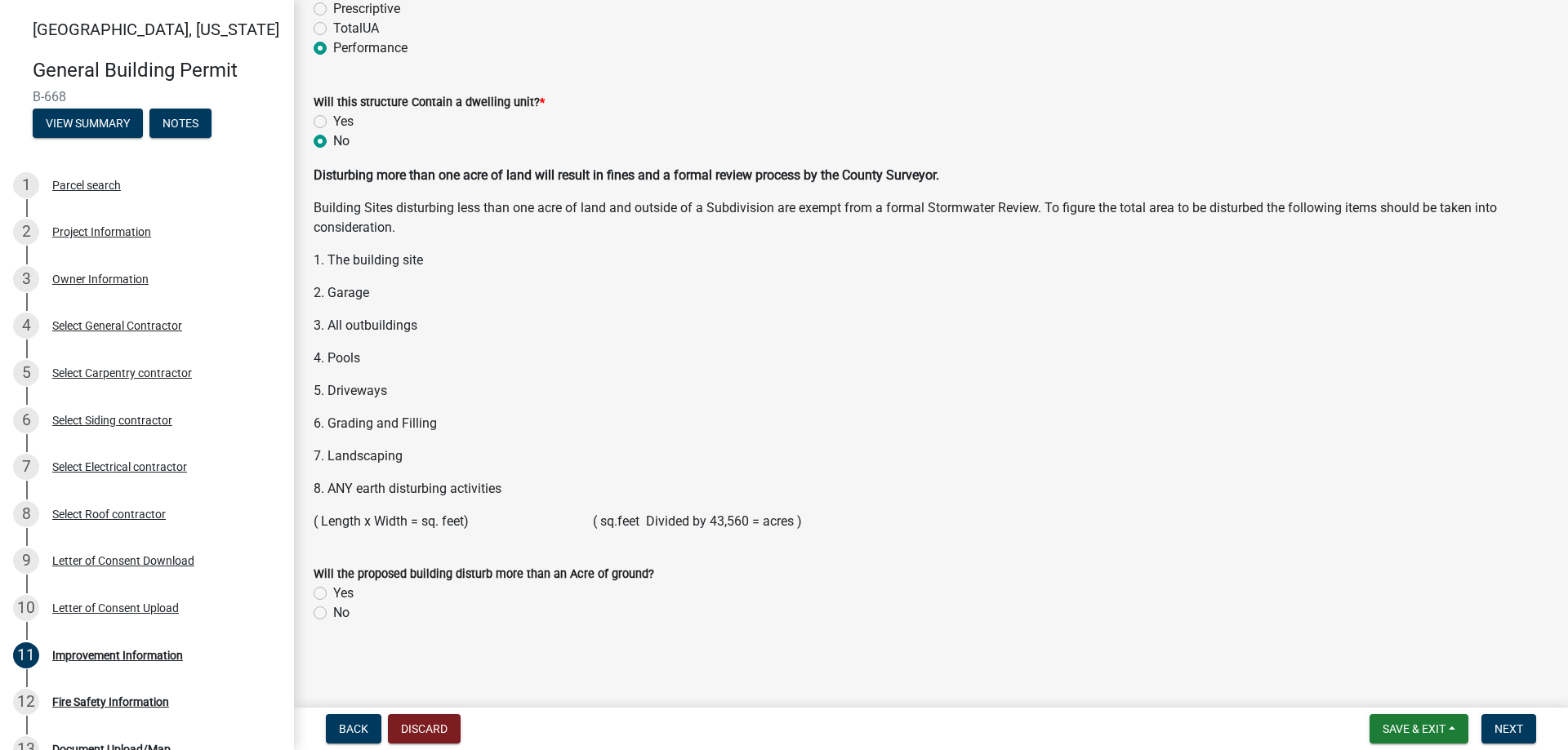
click at [333, 610] on label "No" at bounding box center [341, 613] width 16 height 20
click at [333, 610] on input "No" at bounding box center [338, 608] width 11 height 11
radio input "true"
click at [1511, 729] on span "Next" at bounding box center [1509, 729] width 29 height 13
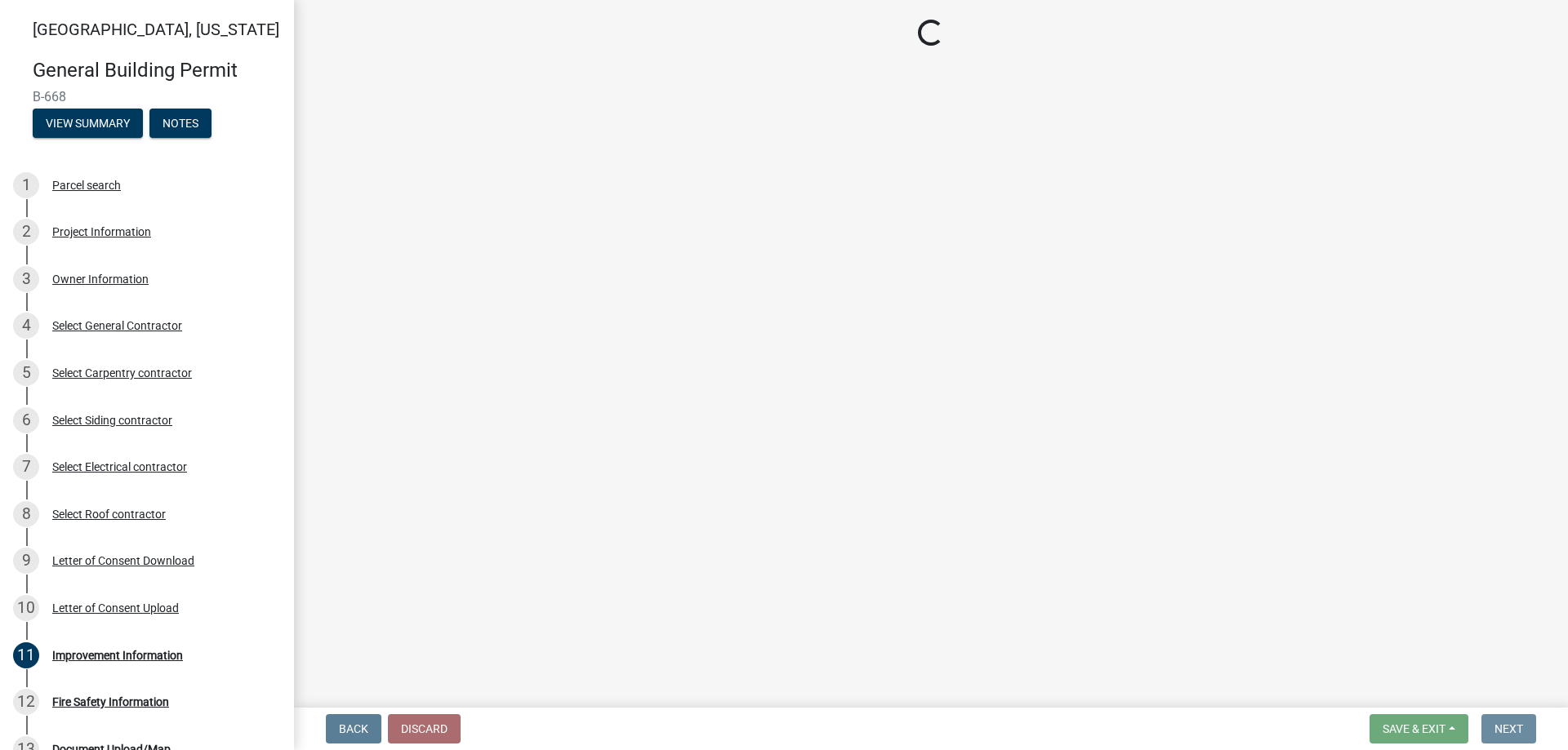
scroll to position [0, 0]
